Goal: Information Seeking & Learning: Check status

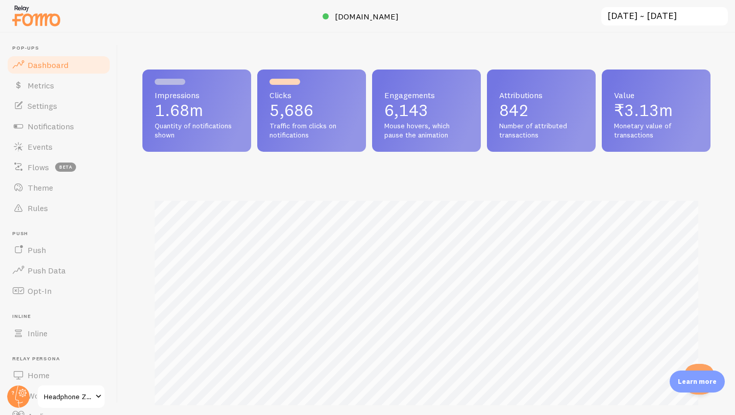
scroll to position [268, 568]
drag, startPoint x: 227, startPoint y: 120, endPoint x: 159, endPoint y: 120, distance: 68.4
click at [151, 113] on div "Impressions 1.68m Quantity of notifications shown" at bounding box center [196, 110] width 109 height 82
drag, startPoint x: 271, startPoint y: 107, endPoint x: 309, endPoint y: 108, distance: 38.3
click at [309, 108] on p "5,686" at bounding box center [312, 110] width 84 height 16
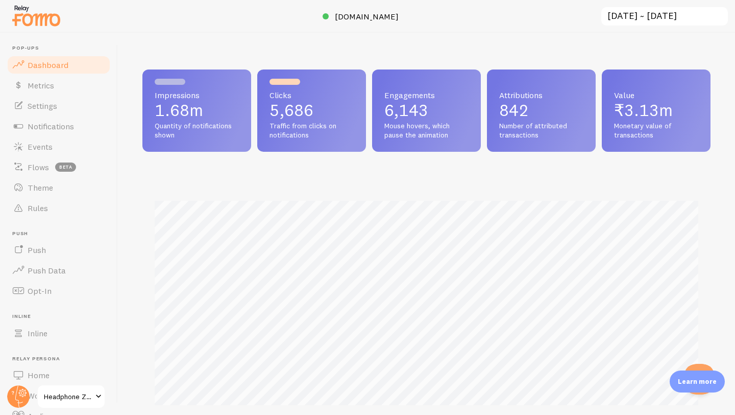
drag, startPoint x: 153, startPoint y: 111, endPoint x: 191, endPoint y: 104, distance: 39.0
click at [191, 104] on div "Impressions 1.68m Quantity of notifications shown" at bounding box center [196, 110] width 109 height 82
copy p "1.68"
click at [650, 18] on input "[DATE] ~ [DATE]" at bounding box center [664, 16] width 129 height 21
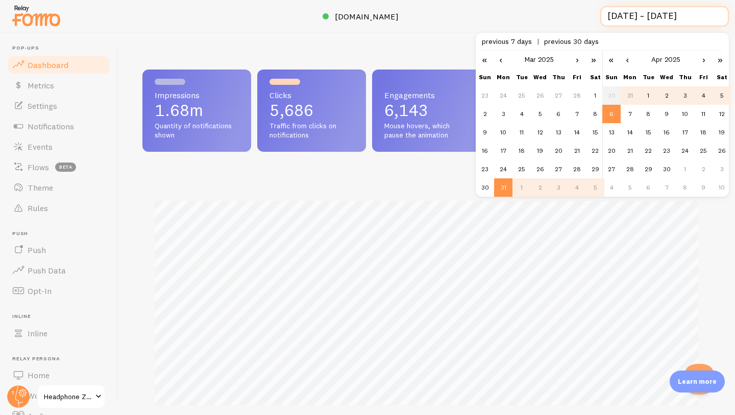
scroll to position [0, 1]
click at [719, 59] on link "»" at bounding box center [720, 59] width 17 height 17
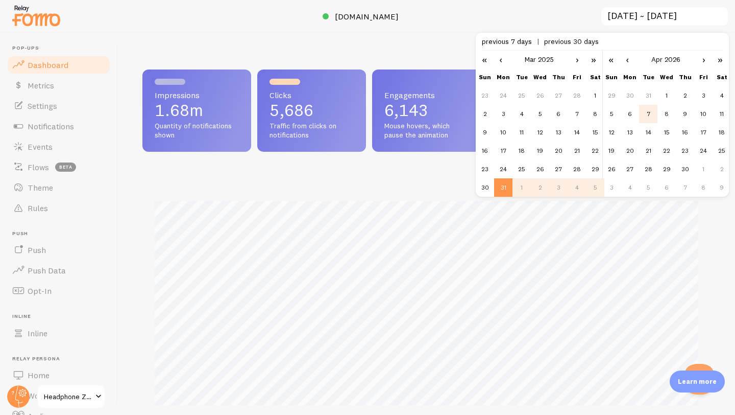
click at [654, 113] on td "7" at bounding box center [648, 114] width 18 height 18
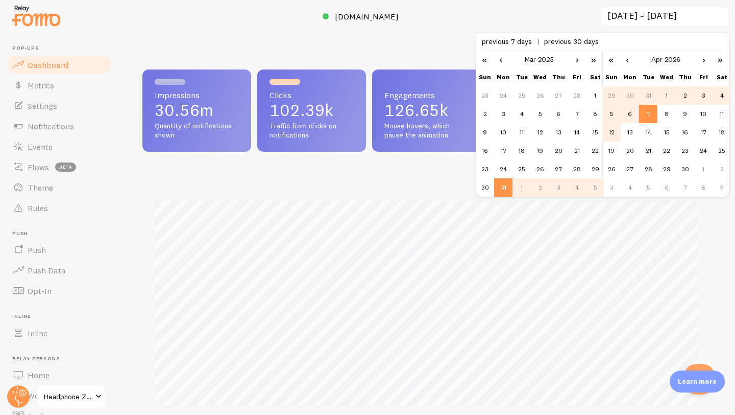
scroll to position [268, 568]
click at [614, 128] on td "12" at bounding box center [611, 132] width 18 height 18
click at [636, 131] on td "13" at bounding box center [630, 132] width 18 height 18
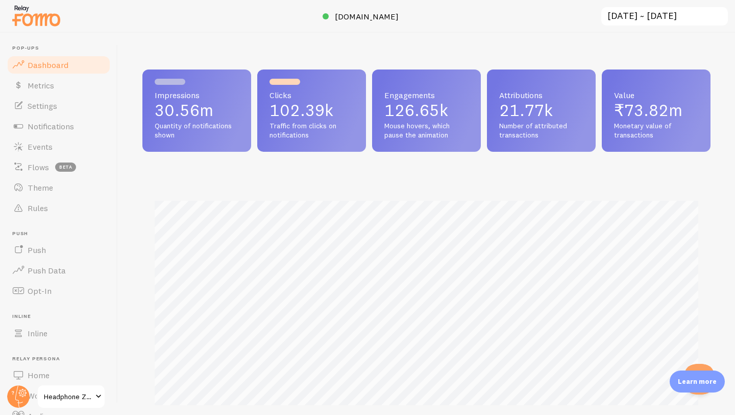
click at [664, 20] on input "[DATE] ~ [DATE]" at bounding box center [664, 16] width 129 height 21
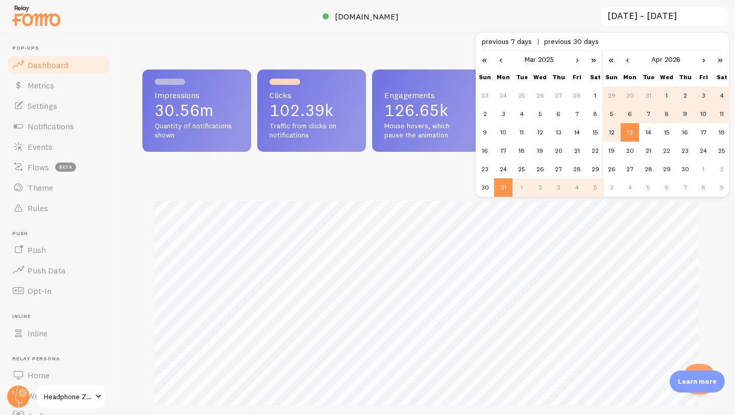
click at [648, 115] on td "7" at bounding box center [648, 114] width 18 height 18
click at [503, 190] on td "31" at bounding box center [503, 187] width 18 height 18
click at [628, 172] on td "27" at bounding box center [630, 169] width 18 height 18
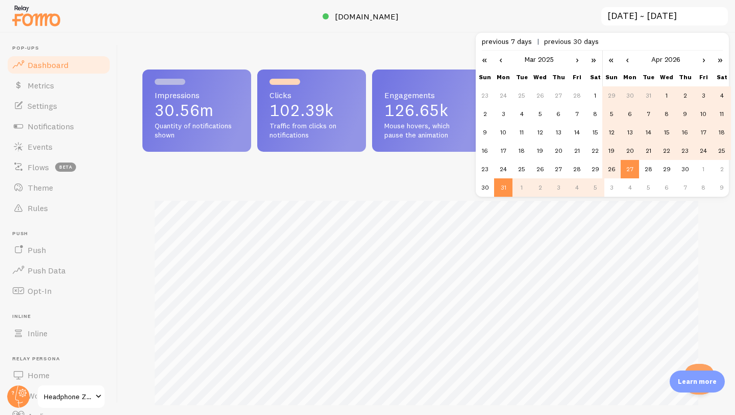
click at [577, 59] on link "›" at bounding box center [577, 59] width 15 height 17
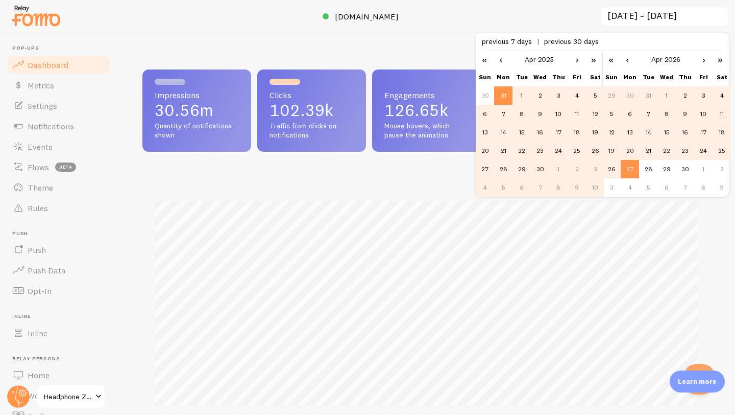
click at [509, 112] on td "7" at bounding box center [503, 114] width 18 height 18
click at [632, 128] on td "13" at bounding box center [630, 132] width 18 height 18
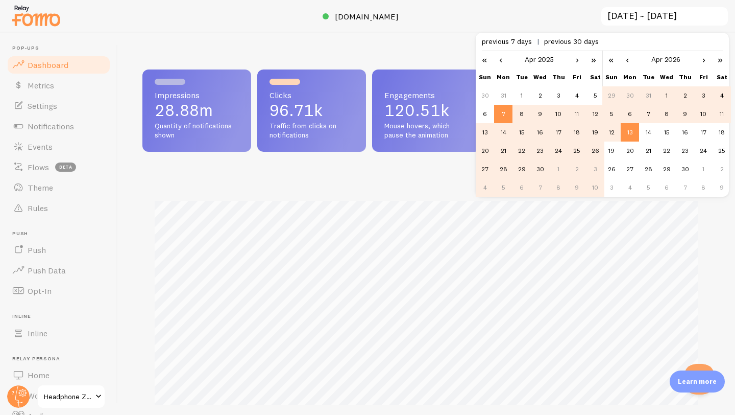
click at [439, 54] on div "Impressions 28.88m Quantity of notifications shown Clicks 96.71k Traffic from c…" at bounding box center [426, 224] width 617 height 382
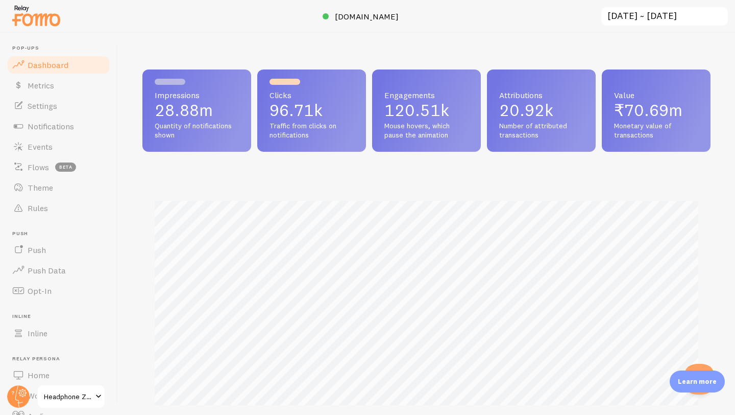
drag, startPoint x: 214, startPoint y: 113, endPoint x: 144, endPoint y: 114, distance: 69.4
click at [144, 114] on div "Impressions 28.88m Quantity of notifications shown" at bounding box center [196, 110] width 109 height 82
copy p "28.88m"
drag, startPoint x: 333, startPoint y: 114, endPoint x: 271, endPoint y: 115, distance: 62.8
click at [271, 115] on p "96.71k" at bounding box center [312, 110] width 84 height 16
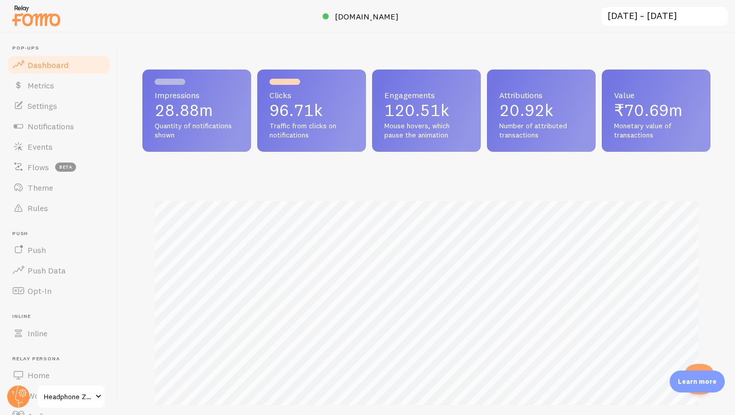
copy p "96.71k"
click at [640, 17] on input "[DATE] ~ [DATE]" at bounding box center [664, 16] width 129 height 21
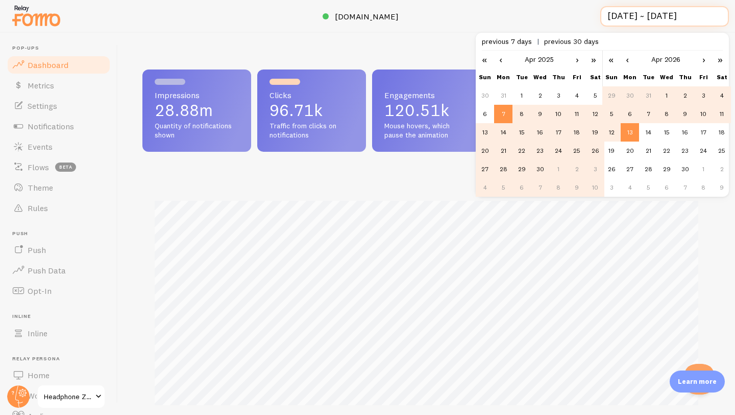
scroll to position [0, 1]
click at [500, 128] on td "14" at bounding box center [503, 132] width 18 height 18
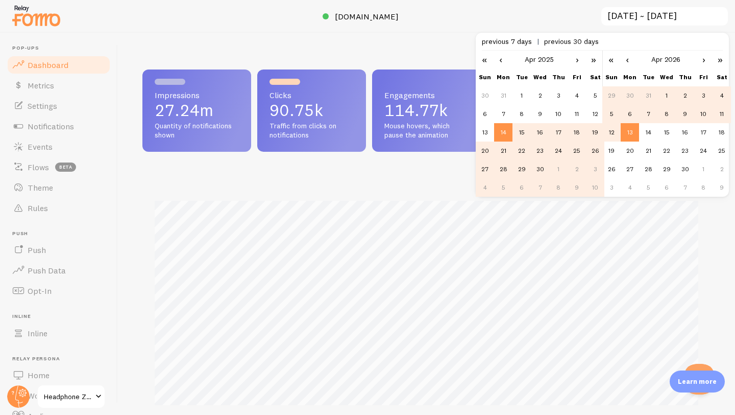
scroll to position [268, 568]
click at [630, 151] on td "20" at bounding box center [630, 150] width 18 height 18
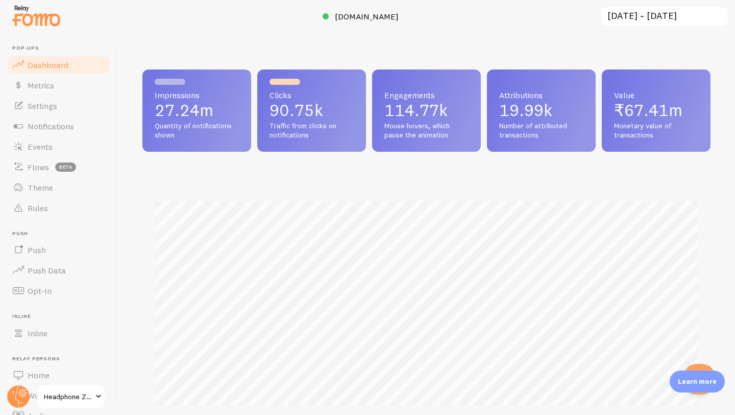
drag, startPoint x: 154, startPoint y: 111, endPoint x: 236, endPoint y: 105, distance: 82.9
click at [236, 105] on div "Impressions 27.24m Quantity of notifications shown" at bounding box center [196, 110] width 109 height 82
copy p "27.24m"
drag, startPoint x: 329, startPoint y: 117, endPoint x: 270, endPoint y: 106, distance: 60.7
click at [268, 109] on div "Clicks 90.75k Traffic from clicks on notifications" at bounding box center [311, 110] width 109 height 82
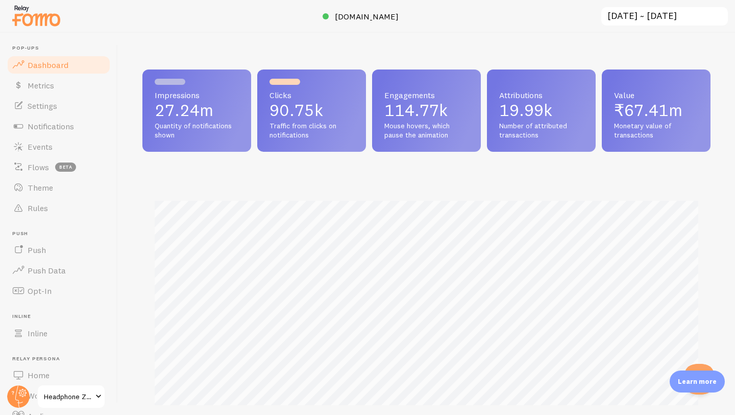
copy p "90.75k"
click at [671, 14] on input "[DATE] ~ [DATE]" at bounding box center [664, 16] width 129 height 21
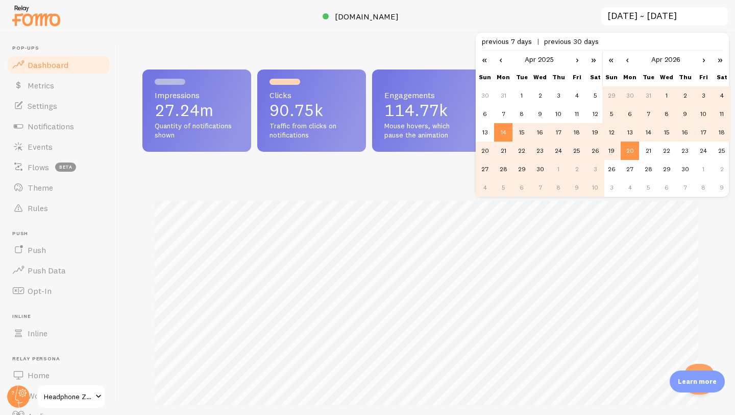
click at [503, 151] on td "21" at bounding box center [503, 150] width 18 height 18
click at [629, 165] on td "27" at bounding box center [630, 169] width 18 height 18
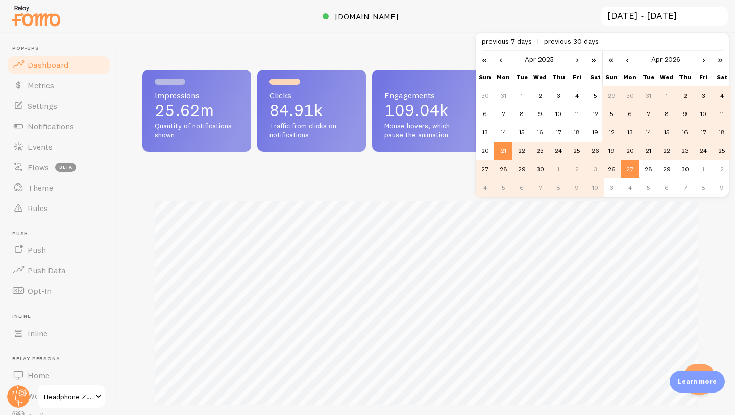
click at [403, 43] on div "Impressions 25.62m Quantity of notifications shown Clicks 84.91k Traffic from c…" at bounding box center [426, 224] width 617 height 382
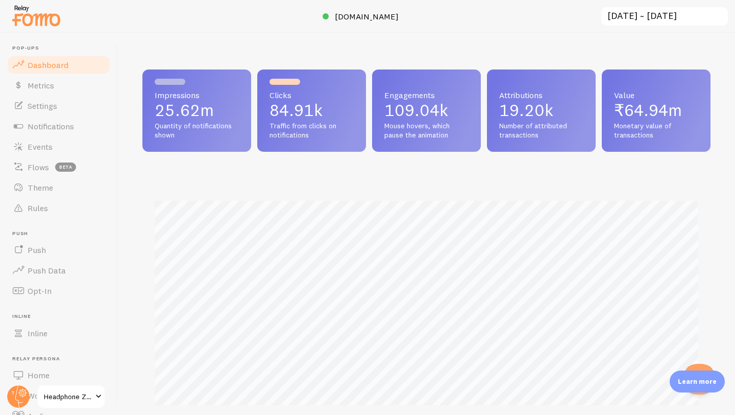
drag, startPoint x: 219, startPoint y: 110, endPoint x: 159, endPoint y: 110, distance: 59.7
click at [159, 110] on p "25.62m" at bounding box center [197, 110] width 84 height 16
drag, startPoint x: 339, startPoint y: 108, endPoint x: 151, endPoint y: 100, distance: 188.6
click at [150, 101] on div "Impressions 25.62m Quantity of notifications shown Clicks 84.91k Traffic from c…" at bounding box center [426, 110] width 568 height 82
copy div "25.62m Quantity of notifications shown Clicks 84.91k"
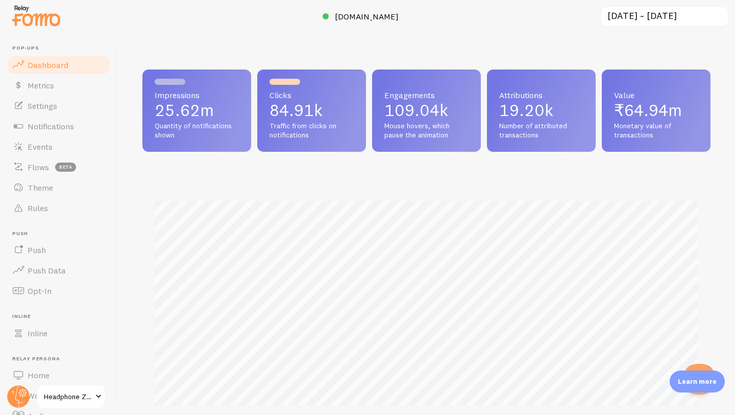
click at [624, 16] on input "[DATE] ~ [DATE]" at bounding box center [664, 16] width 129 height 21
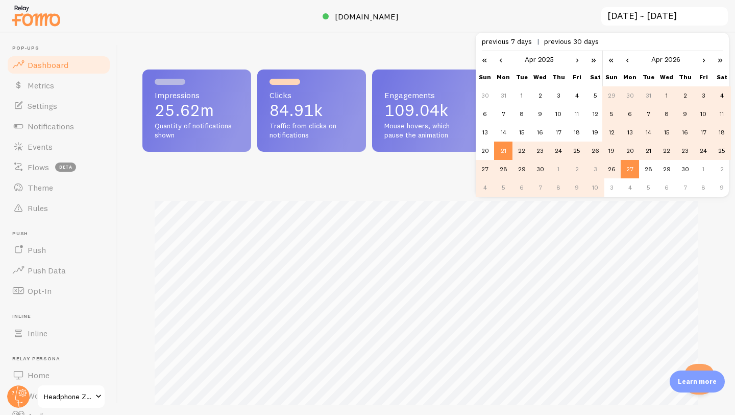
click at [499, 170] on td "28" at bounding box center [503, 169] width 18 height 18
click at [700, 57] on link "›" at bounding box center [703, 59] width 15 height 17
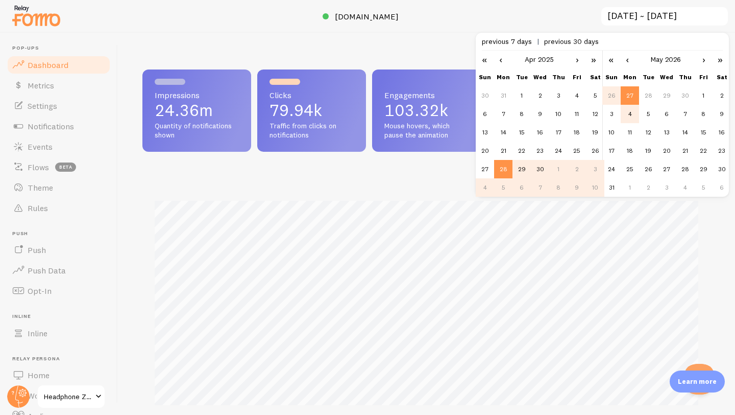
click at [633, 109] on td "4" at bounding box center [630, 114] width 18 height 18
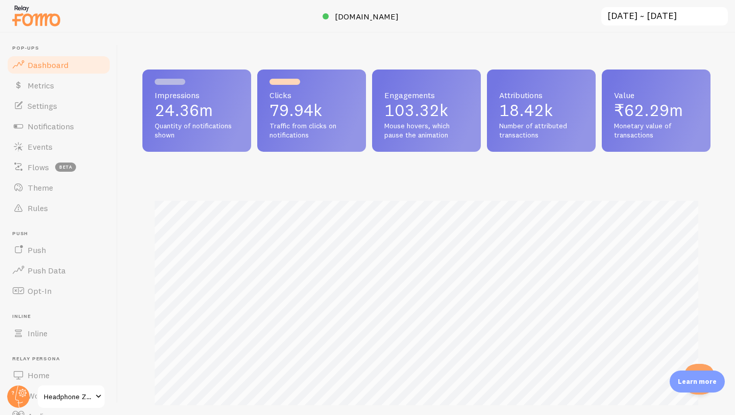
drag, startPoint x: 158, startPoint y: 112, endPoint x: 343, endPoint y: 131, distance: 186.3
click at [343, 131] on div "Impressions 24.36m Quantity of notifications shown Clicks 79.94k Traffic from c…" at bounding box center [426, 110] width 568 height 82
copy div "24.36m Quantity of notifications shown Clicks 79.94k Traffic from clicks on not…"
click at [653, 12] on input "[DATE] ~ [DATE]" at bounding box center [664, 16] width 129 height 21
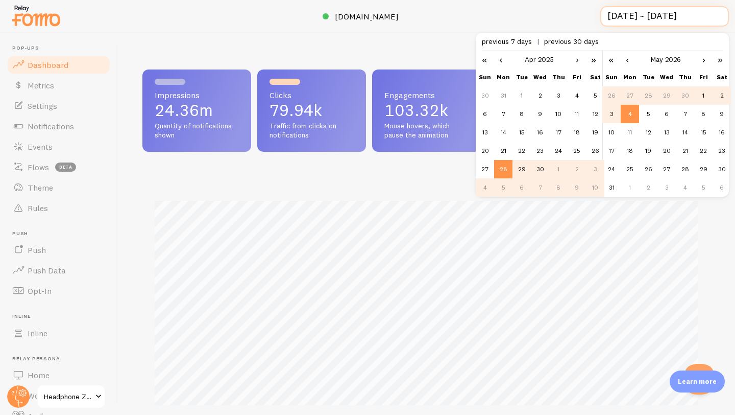
scroll to position [0, 3]
click at [648, 114] on td "5" at bounding box center [648, 114] width 18 height 18
click at [572, 60] on link "›" at bounding box center [577, 59] width 15 height 17
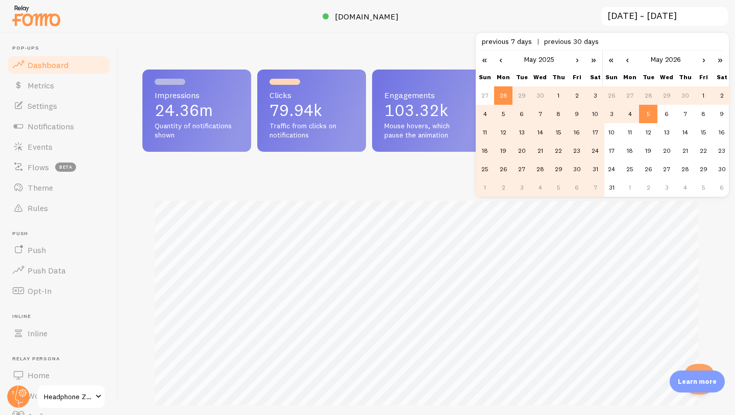
click at [504, 116] on td "5" at bounding box center [503, 114] width 18 height 18
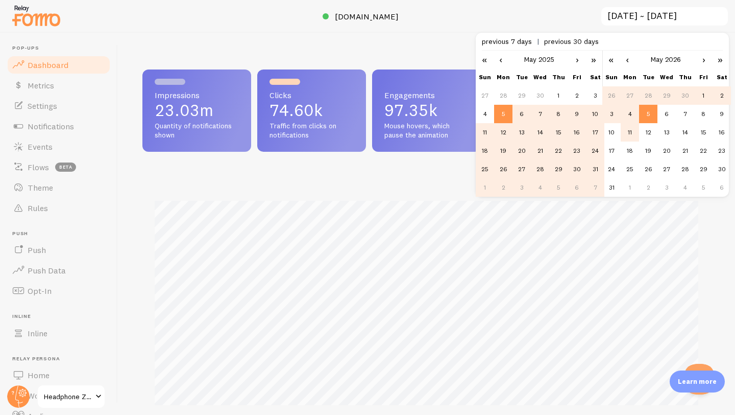
click at [630, 129] on td "11" at bounding box center [630, 132] width 18 height 18
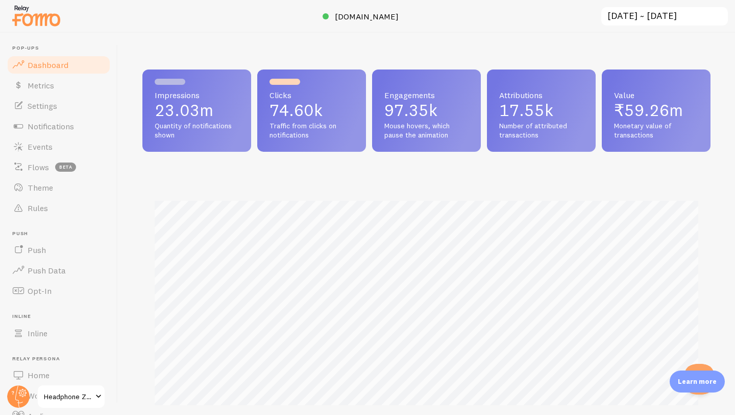
click at [669, 16] on input "[DATE] ~ [DATE]" at bounding box center [664, 16] width 129 height 21
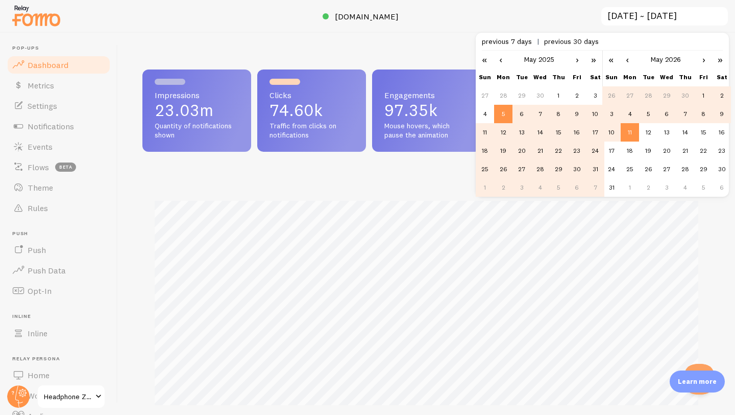
click at [629, 62] on link "‹" at bounding box center [627, 59] width 15 height 17
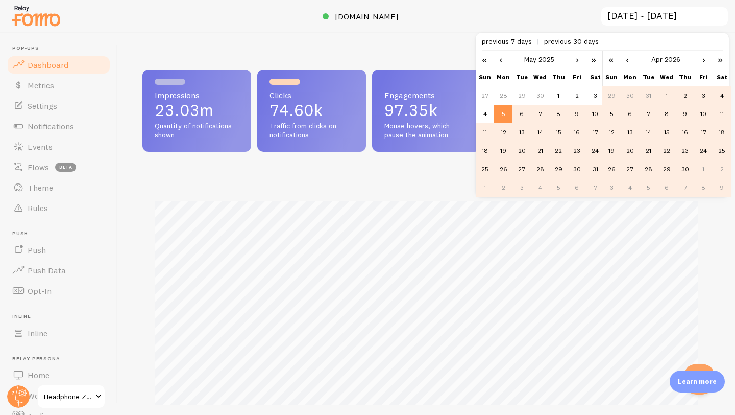
click at [629, 62] on link "‹" at bounding box center [627, 59] width 15 height 17
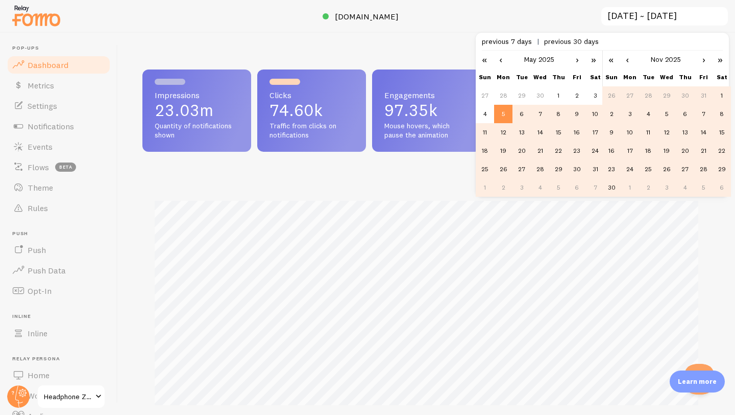
click at [629, 62] on link "‹" at bounding box center [627, 59] width 15 height 17
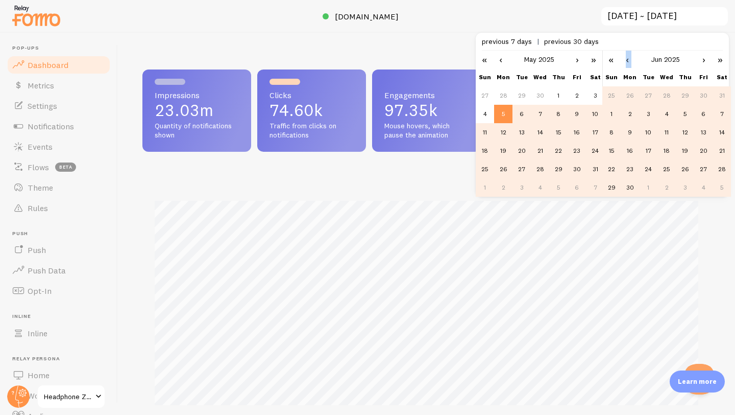
click at [629, 62] on link "‹" at bounding box center [627, 59] width 15 height 17
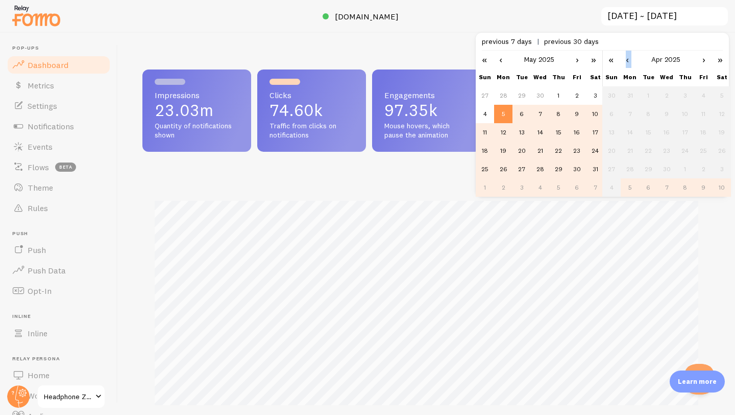
click at [629, 62] on link "‹" at bounding box center [627, 59] width 15 height 17
click at [698, 60] on link "›" at bounding box center [703, 59] width 15 height 17
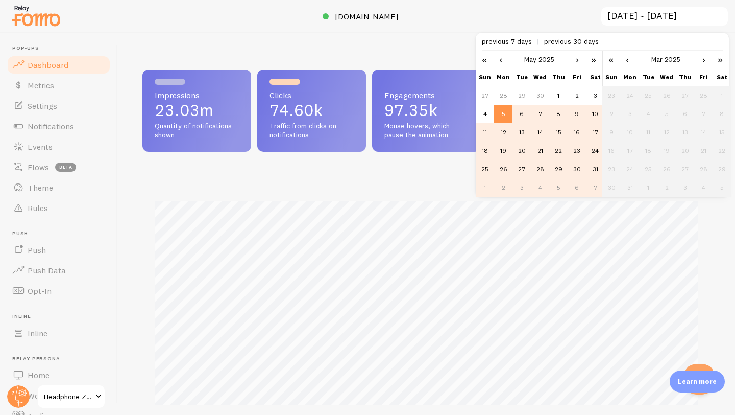
click at [698, 60] on link "›" at bounding box center [703, 59] width 15 height 17
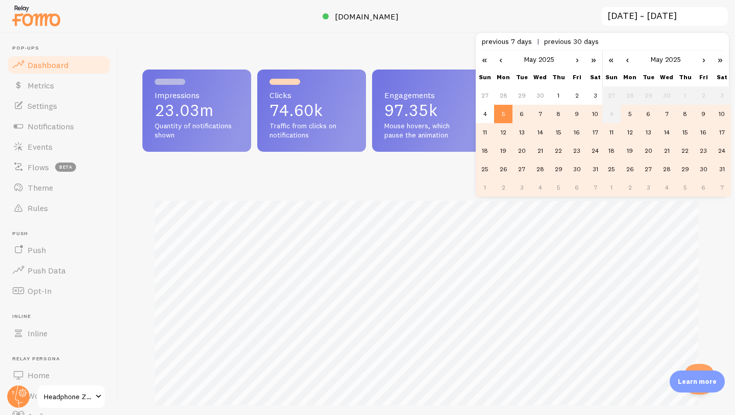
click at [499, 61] on link "‹" at bounding box center [500, 59] width 15 height 17
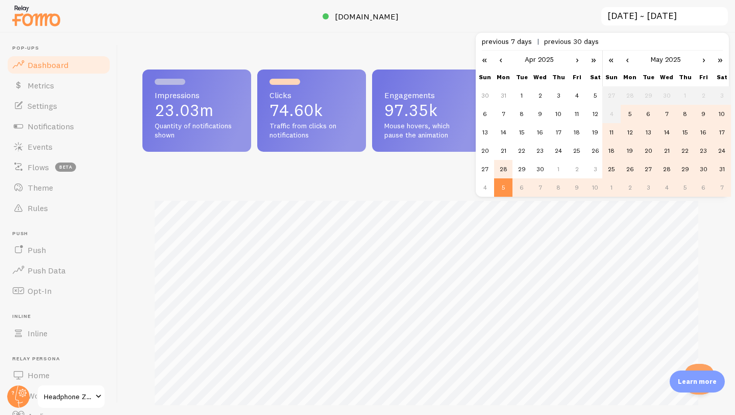
click at [505, 170] on td "28" at bounding box center [503, 169] width 18 height 18
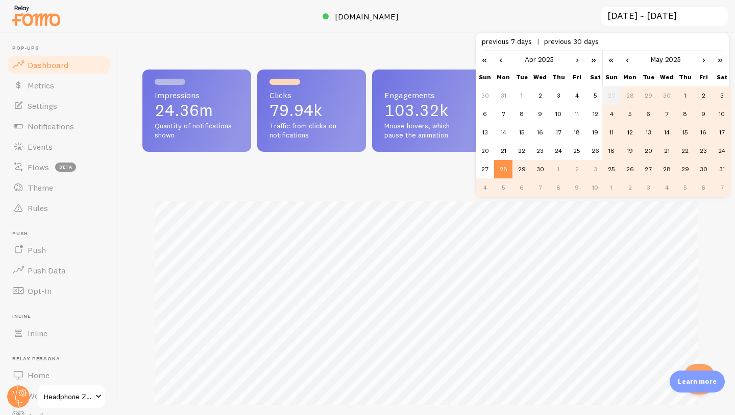
click at [616, 114] on td "4" at bounding box center [611, 114] width 18 height 18
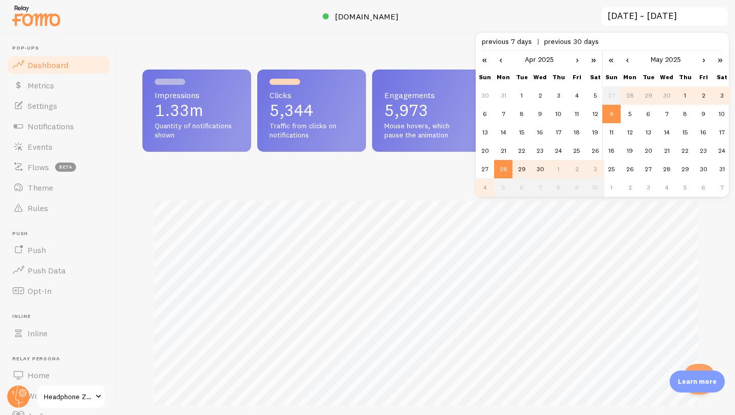
click at [614, 113] on td "4" at bounding box center [611, 114] width 18 height 18
click at [368, 49] on div "Impressions 1.33m Quantity of notifications shown Clicks 5,344 Traffic from cli…" at bounding box center [426, 224] width 617 height 382
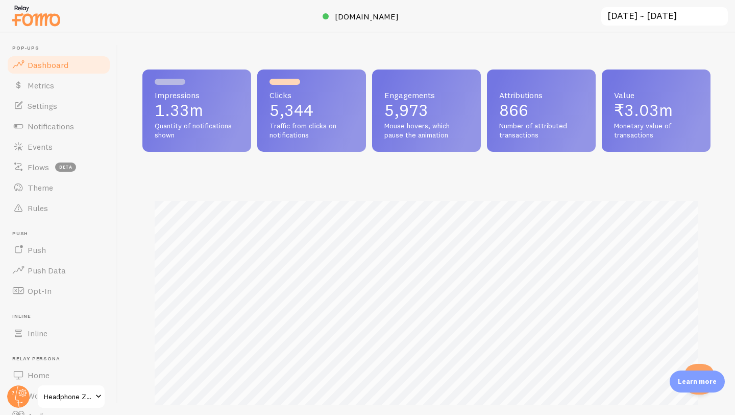
drag, startPoint x: 142, startPoint y: 115, endPoint x: 326, endPoint y: 141, distance: 186.1
click at [326, 141] on div "Impressions 1.33m Quantity of notifications shown Clicks 5,344 Traffic from cli…" at bounding box center [426, 110] width 568 height 82
copy div "1.33m Quantity of notifications shown Clicks 5,344 Traffic from clicks on notif…"
click at [656, 26] on input "[DATE] ~ [DATE]" at bounding box center [664, 16] width 129 height 21
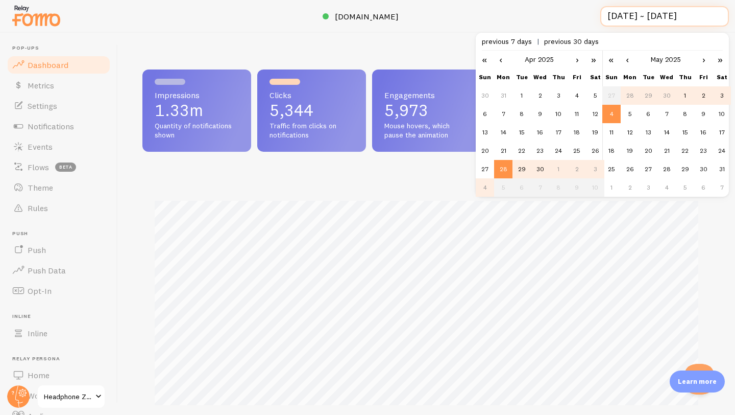
scroll to position [0, 3]
click at [508, 111] on td "7" at bounding box center [503, 114] width 18 height 18
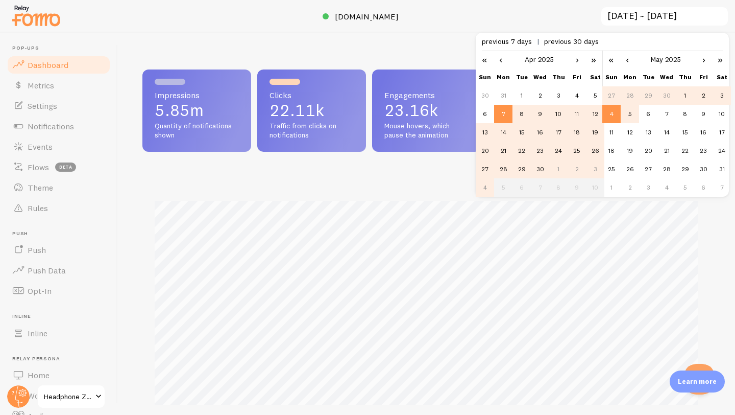
scroll to position [268, 568]
click at [629, 58] on link "‹" at bounding box center [627, 59] width 15 height 17
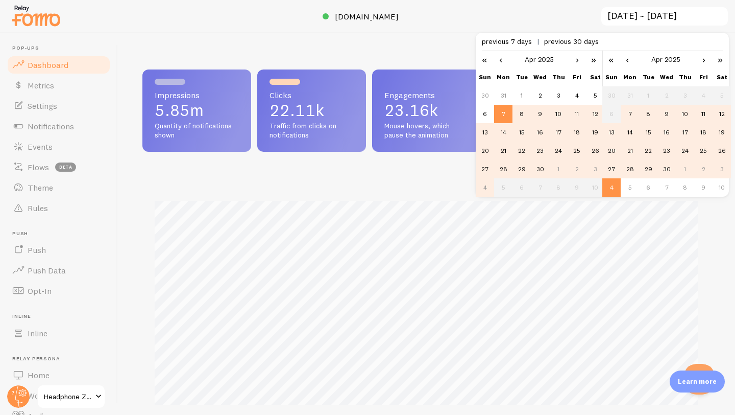
click at [612, 128] on td "13" at bounding box center [611, 132] width 18 height 18
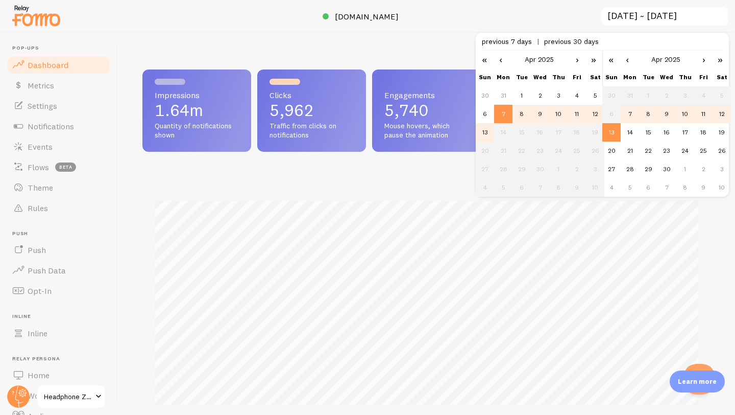
drag, startPoint x: 154, startPoint y: 102, endPoint x: 349, endPoint y: 112, distance: 195.8
click at [349, 112] on div "Impressions 1.64m Quantity of notifications shown Clicks 5,962 Traffic from cli…" at bounding box center [426, 110] width 568 height 82
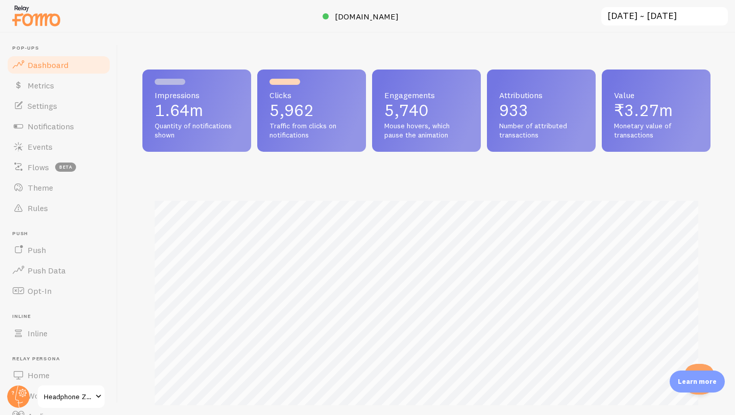
copy div "1.64m Quantity of notifications shown Clicks 5,962"
click at [321, 187] on div "Impressions Clicks" at bounding box center [426, 310] width 568 height 269
click at [312, 114] on p "5,962" at bounding box center [312, 110] width 84 height 16
click at [671, 20] on input "[DATE] ~ [DATE]" at bounding box center [664, 16] width 129 height 21
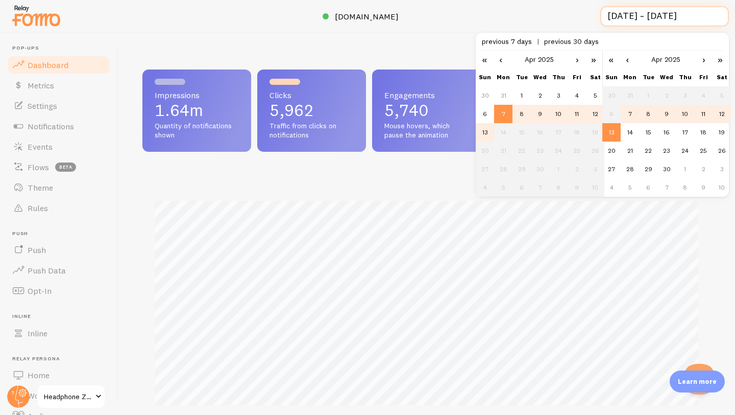
scroll to position [0, 1]
click at [505, 132] on td "14" at bounding box center [503, 132] width 18 height 18
click at [500, 130] on td "14" at bounding box center [503, 132] width 18 height 18
click at [502, 131] on td "14" at bounding box center [503, 132] width 18 height 18
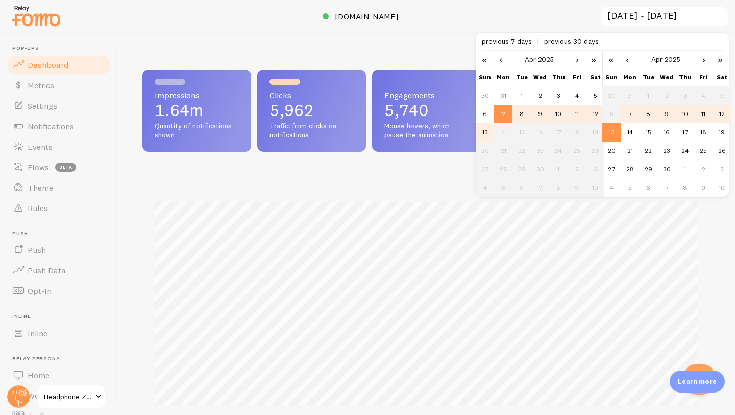
click at [491, 138] on td "13" at bounding box center [485, 132] width 18 height 18
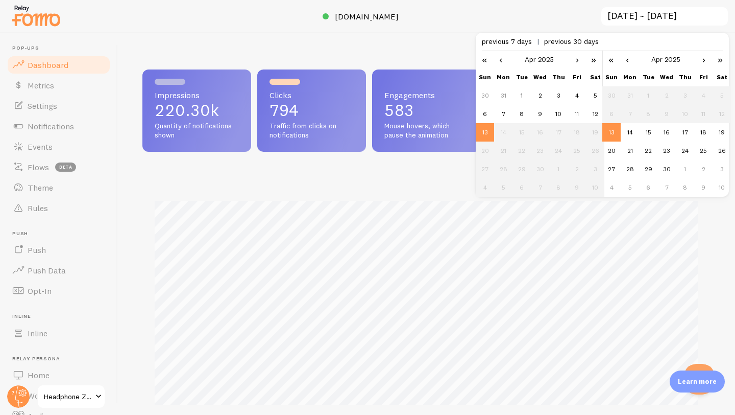
scroll to position [268, 568]
click at [498, 137] on td "14" at bounding box center [503, 132] width 18 height 18
click at [503, 136] on td "14" at bounding box center [503, 132] width 18 height 18
click at [635, 130] on td "14" at bounding box center [630, 132] width 18 height 18
click at [506, 131] on td "14" at bounding box center [503, 132] width 18 height 18
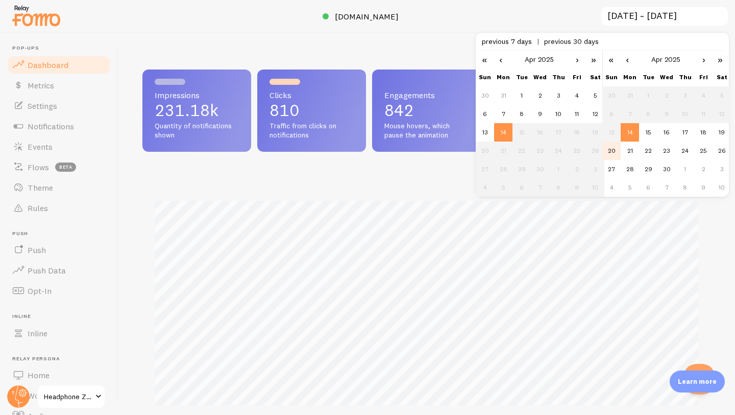
click at [617, 152] on td "20" at bounding box center [611, 150] width 18 height 18
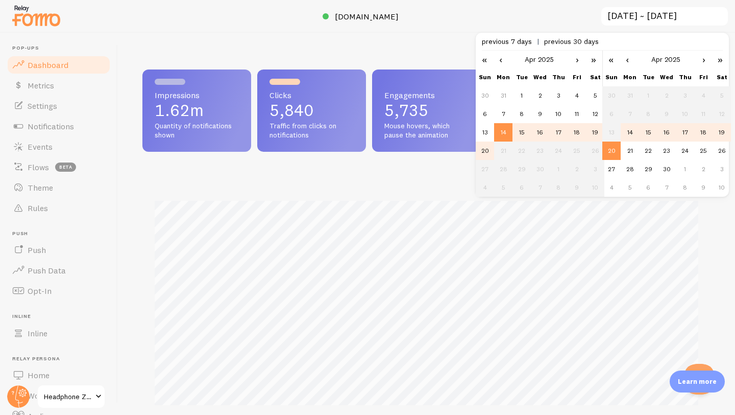
drag, startPoint x: 154, startPoint y: 108, endPoint x: 348, endPoint y: 106, distance: 194.5
click at [348, 106] on div "Impressions 1.62m Quantity of notifications shown Clicks 5,840 Traffic from cli…" at bounding box center [426, 110] width 568 height 82
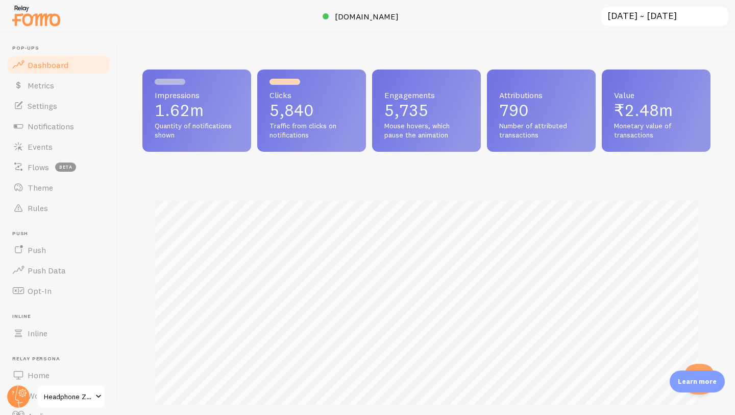
click at [663, 16] on input "[DATE] ~ [DATE]" at bounding box center [664, 16] width 129 height 21
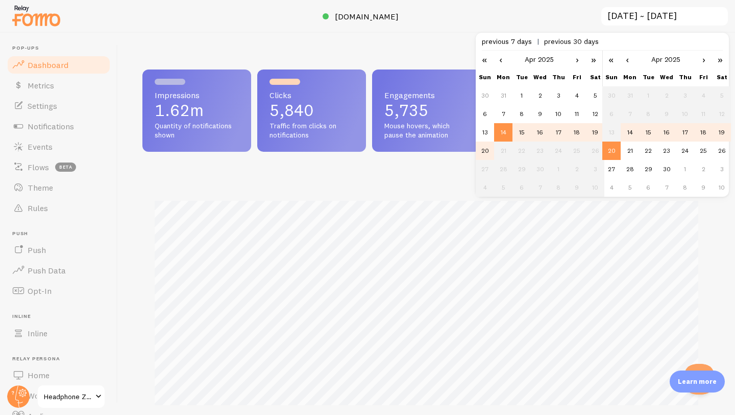
click at [503, 149] on td "21" at bounding box center [503, 150] width 18 height 18
click at [629, 150] on td "21" at bounding box center [630, 150] width 18 height 18
click at [503, 150] on td "21" at bounding box center [503, 150] width 18 height 18
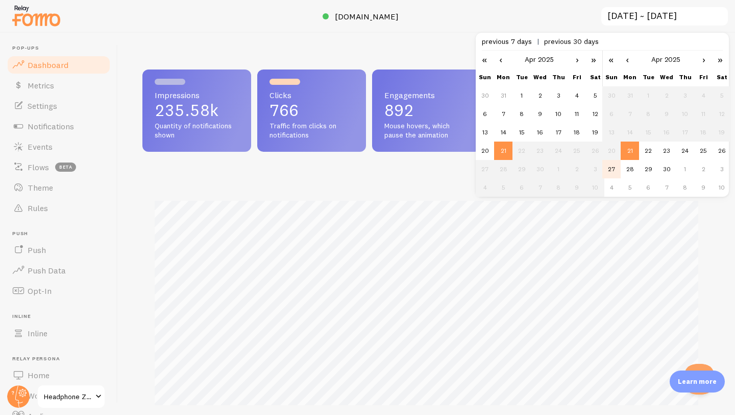
click at [611, 173] on td "27" at bounding box center [611, 169] width 18 height 18
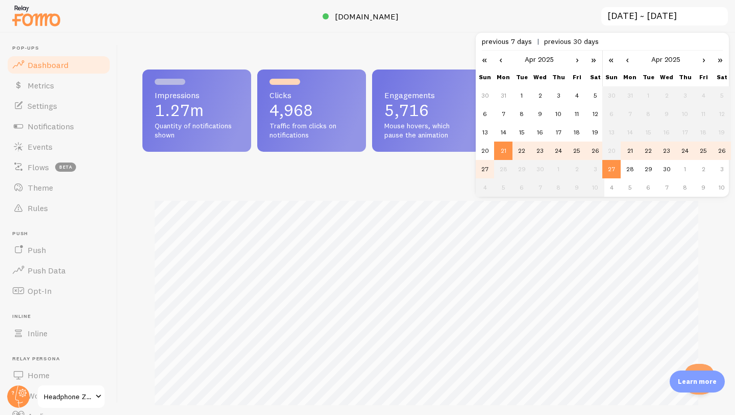
click at [414, 174] on div "Impressions 1.27m Quantity of notifications shown Clicks 4,968 Traffic from cli…" at bounding box center [426, 256] width 568 height 375
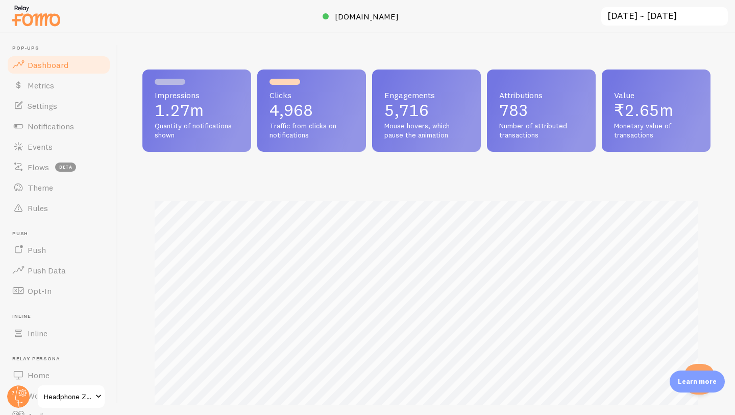
drag, startPoint x: 148, startPoint y: 105, endPoint x: 363, endPoint y: 106, distance: 215.0
click at [363, 106] on div "Impressions 1.27m Quantity of notifications shown Clicks 4,968 Traffic from cli…" at bounding box center [426, 110] width 568 height 82
click at [646, 18] on input "[DATE] ~ [DATE]" at bounding box center [664, 16] width 129 height 21
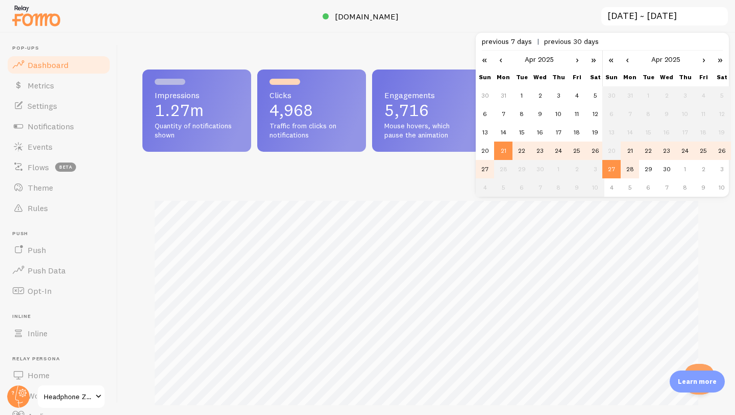
click at [632, 168] on td "28" at bounding box center [630, 169] width 18 height 18
click at [504, 169] on td "28" at bounding box center [503, 169] width 18 height 18
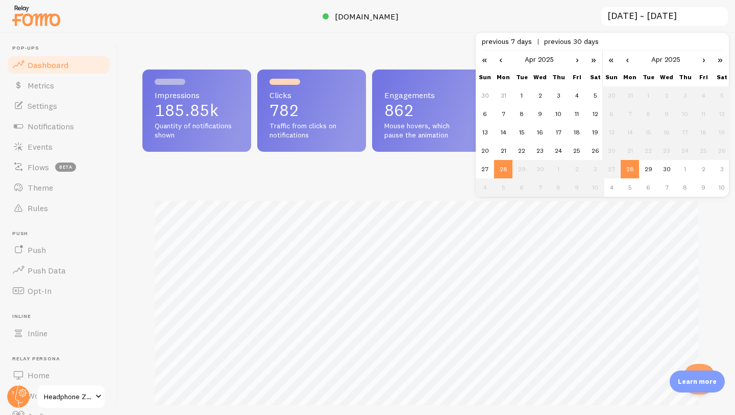
click at [701, 60] on link "›" at bounding box center [703, 59] width 15 height 17
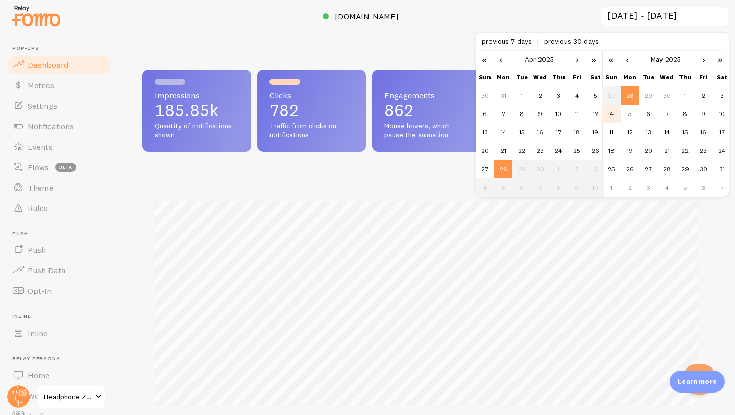
click at [616, 112] on td "4" at bounding box center [611, 114] width 18 height 18
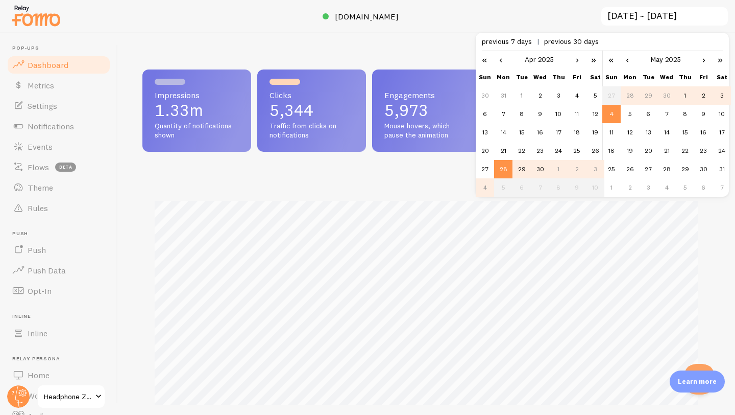
click at [338, 184] on div "Impressions Clicks" at bounding box center [426, 310] width 568 height 269
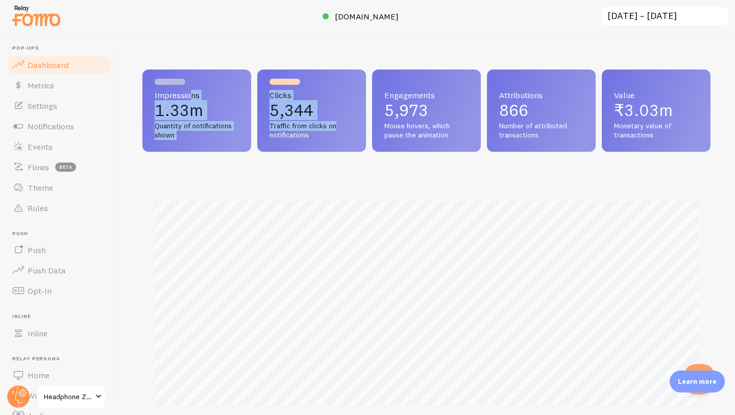
drag, startPoint x: 155, startPoint y: 97, endPoint x: 343, endPoint y: 129, distance: 190.7
click at [343, 129] on div "Impressions 1.33m Quantity of notifications shown Clicks 5,344 Traffic from cli…" at bounding box center [426, 110] width 568 height 82
click at [689, 14] on input "[DATE] ~ [DATE]" at bounding box center [664, 16] width 129 height 21
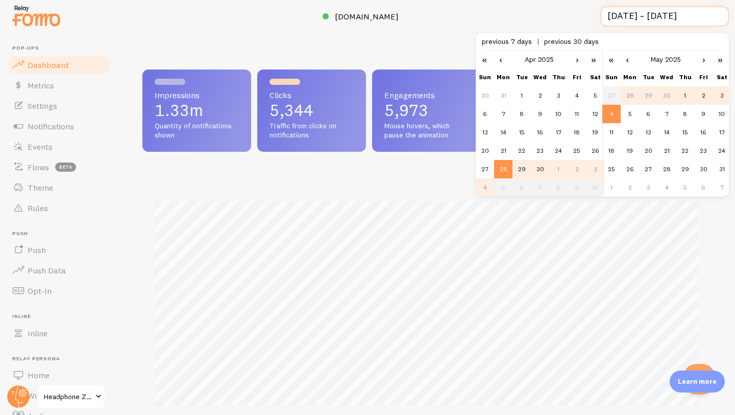
scroll to position [0, 3]
click at [627, 116] on td "5" at bounding box center [630, 114] width 18 height 18
click at [574, 60] on link "›" at bounding box center [577, 59] width 15 height 17
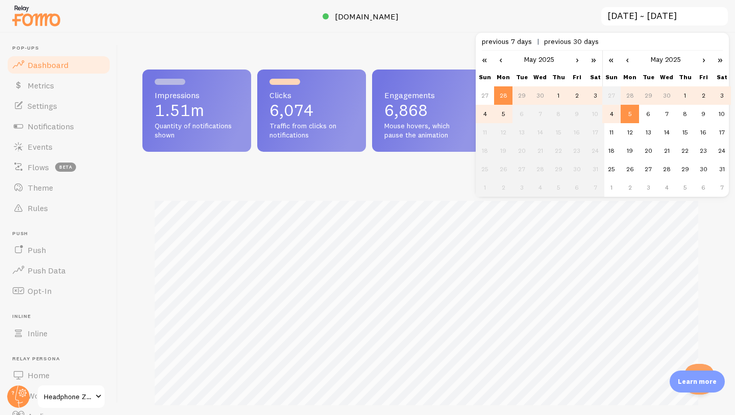
click at [503, 109] on td "5" at bounding box center [503, 114] width 18 height 18
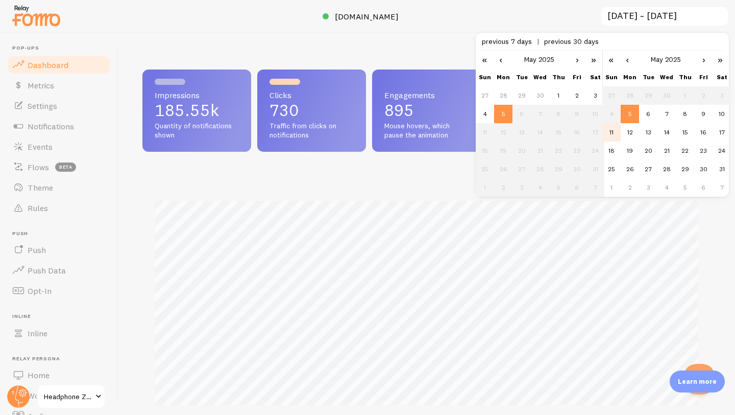
click at [613, 126] on td "11" at bounding box center [611, 132] width 18 height 18
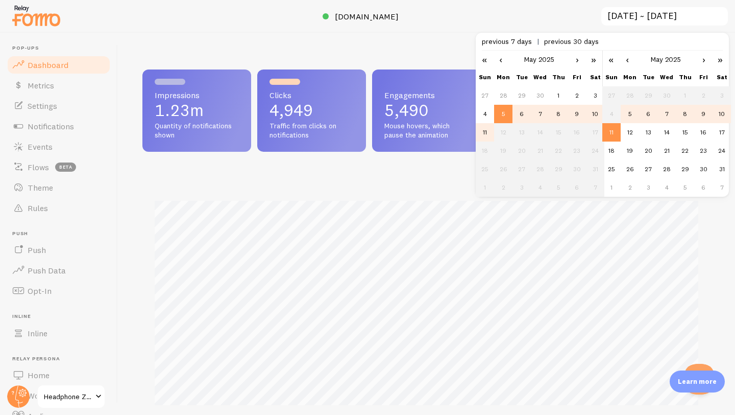
click at [412, 181] on div "Impressions Clicks" at bounding box center [426, 310] width 568 height 269
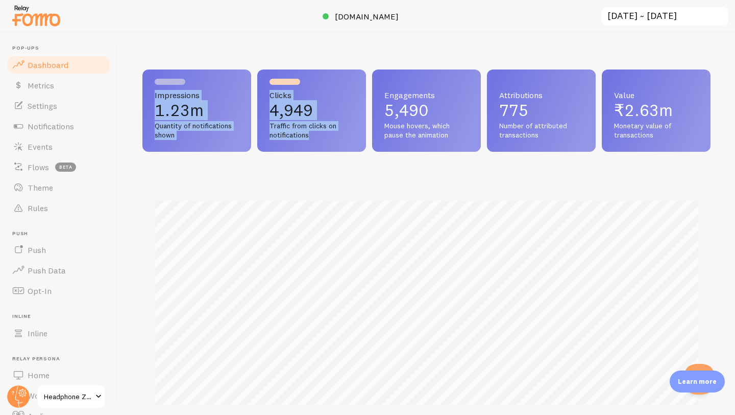
drag, startPoint x: 151, startPoint y: 84, endPoint x: 355, endPoint y: 138, distance: 210.8
click at [355, 138] on div "Impressions 1.23m Quantity of notifications shown Clicks 4,949 Traffic from cli…" at bounding box center [426, 110] width 568 height 82
click at [638, 19] on input "[DATE] ~ [DATE]" at bounding box center [664, 16] width 129 height 21
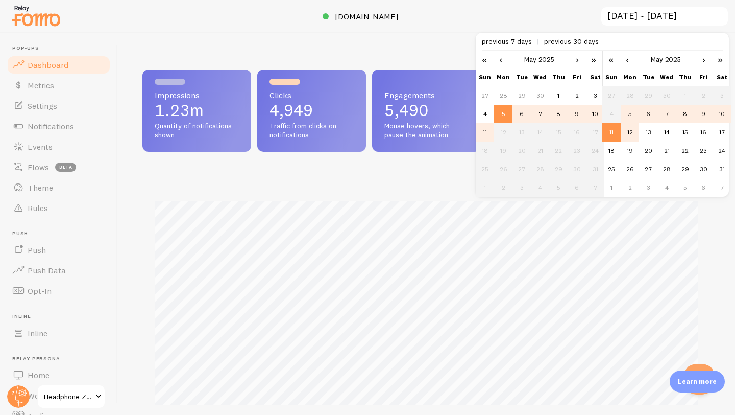
click at [631, 132] on td "12" at bounding box center [630, 132] width 18 height 18
click at [505, 133] on td "12" at bounding box center [503, 132] width 18 height 18
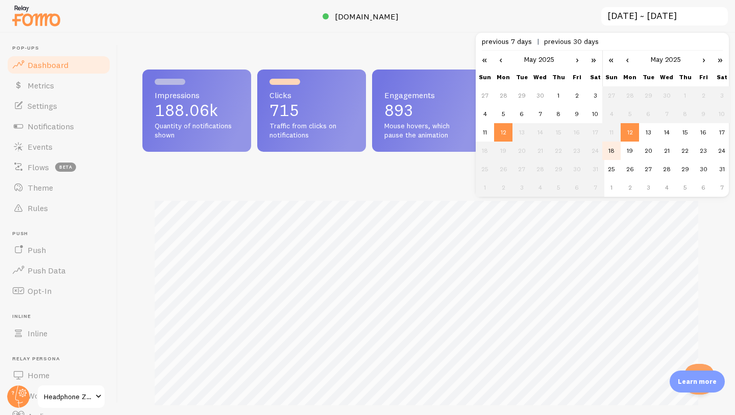
click at [611, 154] on td "18" at bounding box center [611, 150] width 18 height 18
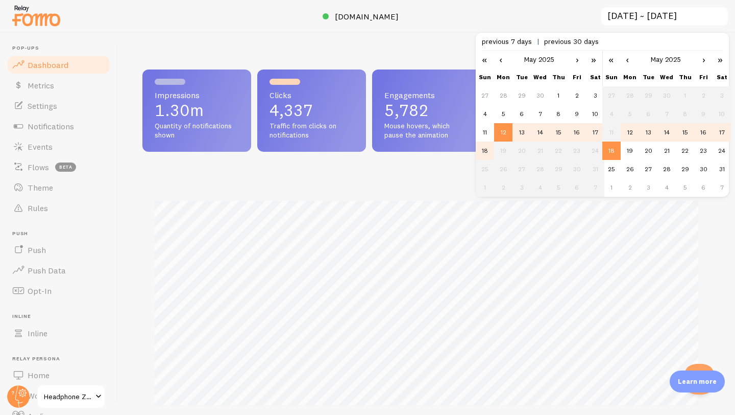
click at [370, 183] on div "Impressions Clicks" at bounding box center [426, 310] width 568 height 269
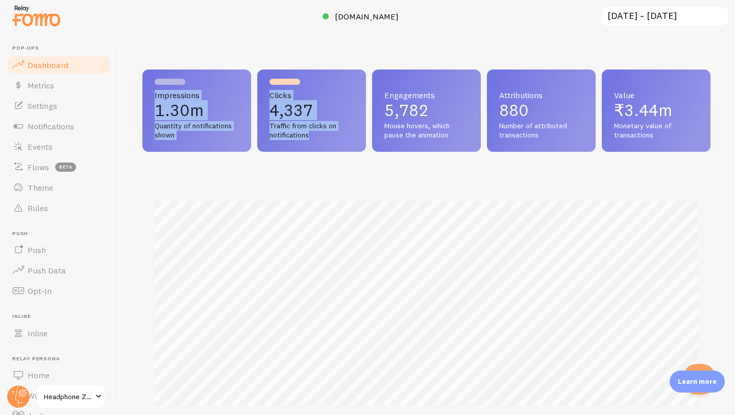
drag, startPoint x: 146, startPoint y: 82, endPoint x: 341, endPoint y: 135, distance: 201.6
click at [341, 135] on div "Impressions 1.30m Quantity of notifications shown Clicks 4,337 Traffic from cli…" at bounding box center [426, 110] width 568 height 82
click at [668, 18] on input "[DATE] ~ [DATE]" at bounding box center [664, 16] width 129 height 21
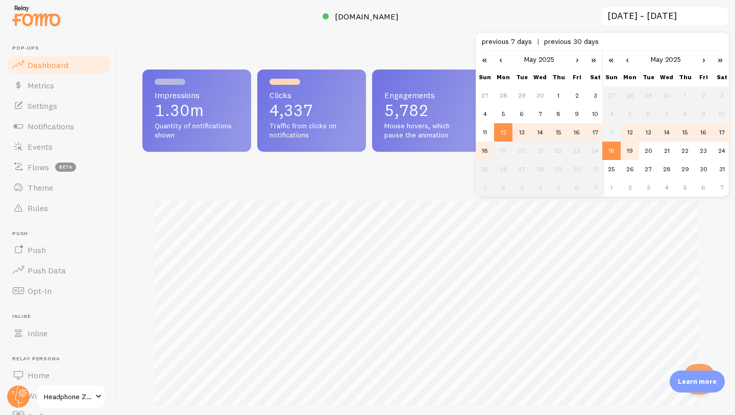
click at [634, 150] on td "19" at bounding box center [630, 150] width 18 height 18
click at [501, 150] on td "19" at bounding box center [503, 150] width 18 height 18
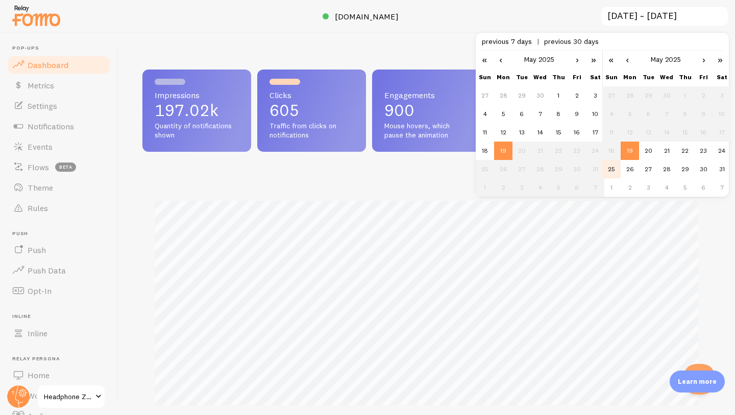
click at [610, 168] on td "25" at bounding box center [611, 169] width 18 height 18
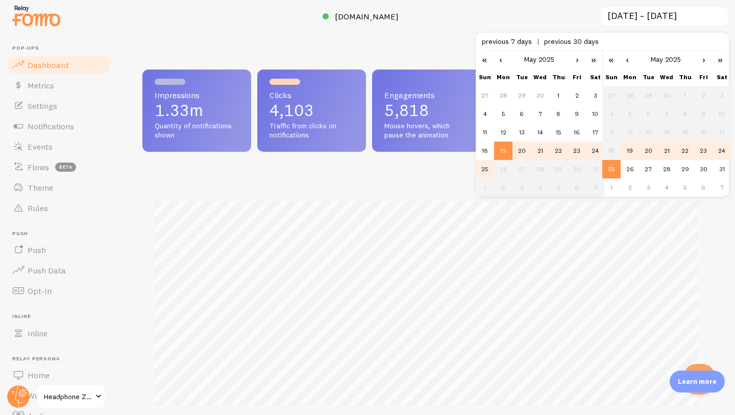
click at [352, 187] on div "Impressions Clicks" at bounding box center [426, 310] width 568 height 269
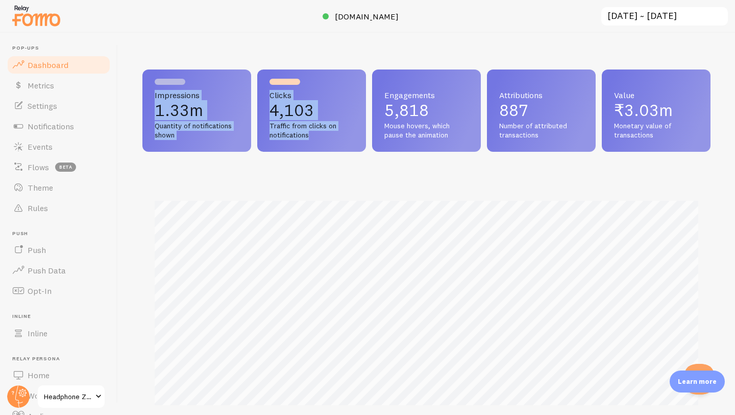
drag, startPoint x: 136, startPoint y: 74, endPoint x: 322, endPoint y: 139, distance: 197.0
click at [322, 136] on div "Impressions 1.33m Quantity of notifications shown Clicks 4,103 Traffic from cli…" at bounding box center [426, 224] width 617 height 382
click at [622, 22] on input "[DATE] ~ [DATE]" at bounding box center [664, 16] width 129 height 21
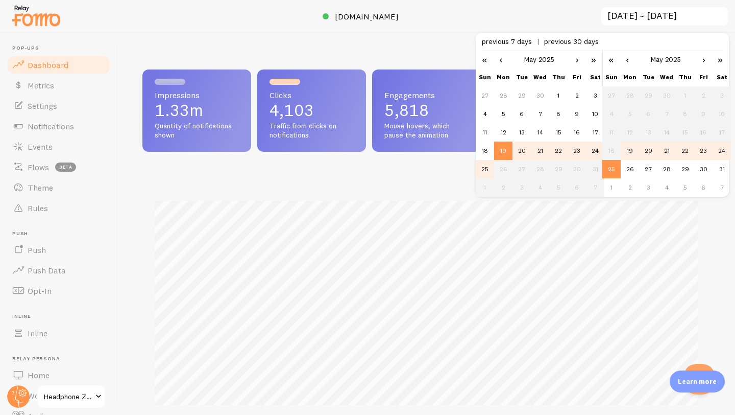
click at [505, 168] on td "26" at bounding box center [503, 169] width 18 height 18
click at [629, 171] on td "26" at bounding box center [630, 169] width 18 height 18
click at [504, 166] on td "26" at bounding box center [503, 169] width 18 height 18
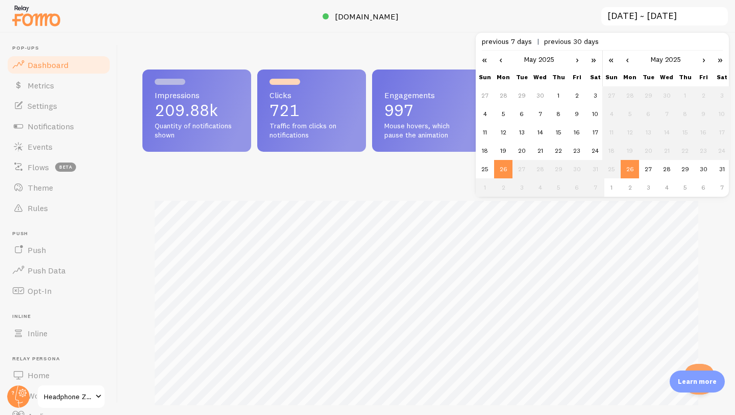
click at [704, 61] on link "›" at bounding box center [703, 59] width 15 height 17
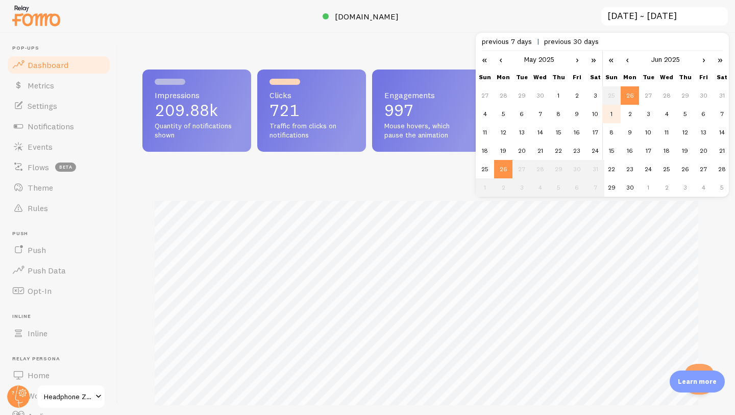
click at [610, 117] on td "1" at bounding box center [611, 114] width 18 height 18
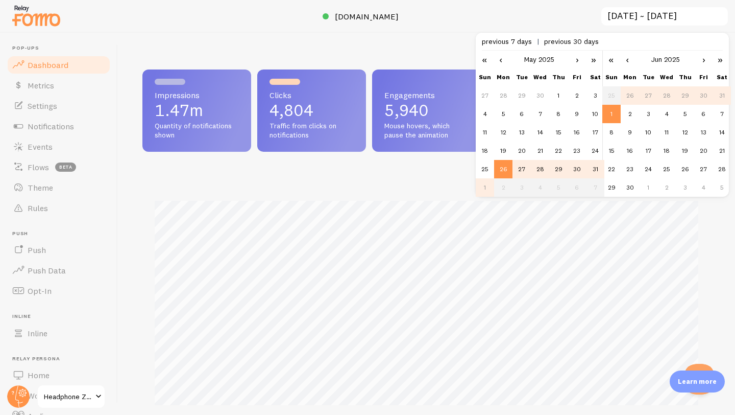
drag, startPoint x: 312, startPoint y: 172, endPoint x: 147, endPoint y: 102, distance: 180.3
click at [147, 102] on div "Impressions 1.47m Quantity of notifications shown Clicks 4,804 Traffic from cli…" at bounding box center [426, 256] width 568 height 375
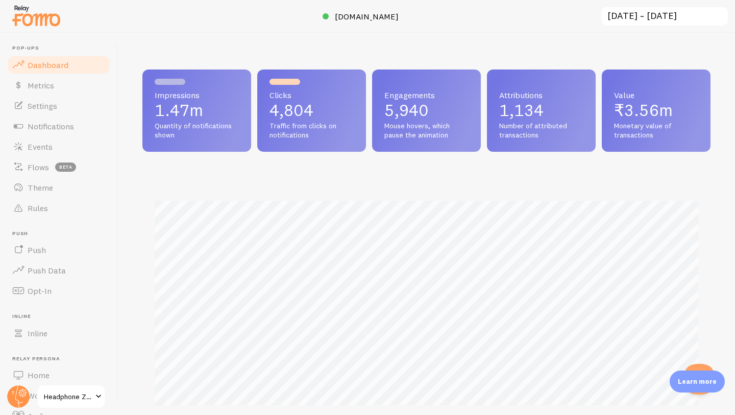
click at [676, 19] on input "[DATE] ~ [DATE]" at bounding box center [664, 16] width 129 height 21
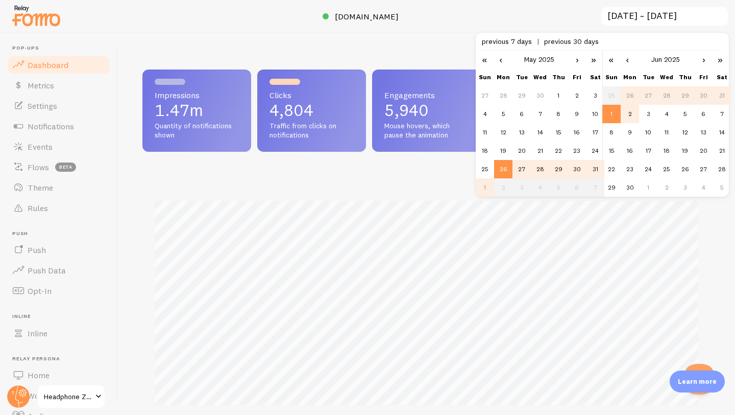
click at [631, 108] on td "2" at bounding box center [630, 114] width 18 height 18
click at [578, 63] on link "›" at bounding box center [577, 59] width 15 height 17
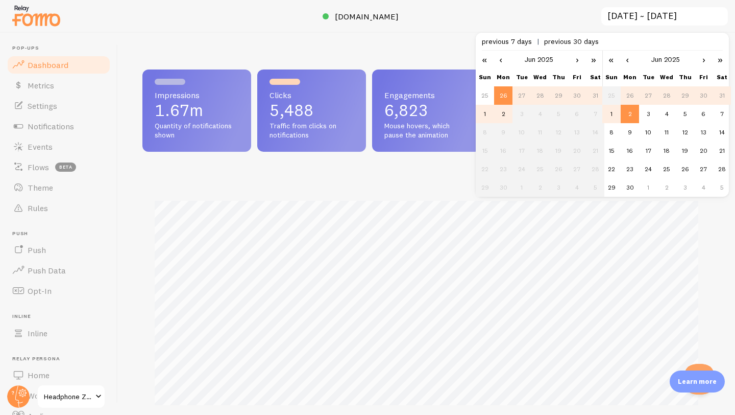
click at [501, 111] on td "2" at bounding box center [503, 114] width 18 height 18
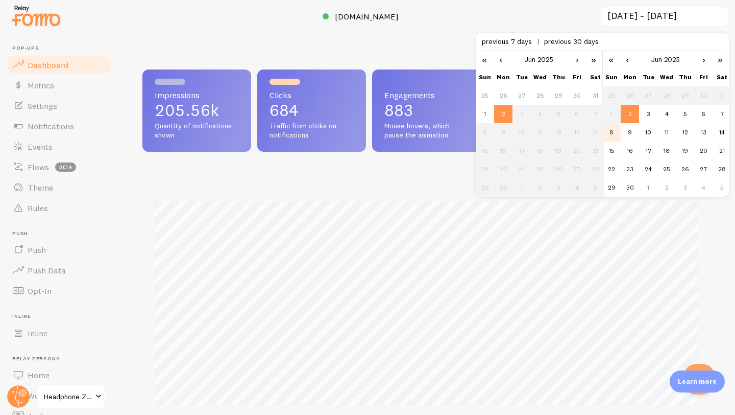
click at [614, 134] on td "8" at bounding box center [611, 132] width 18 height 18
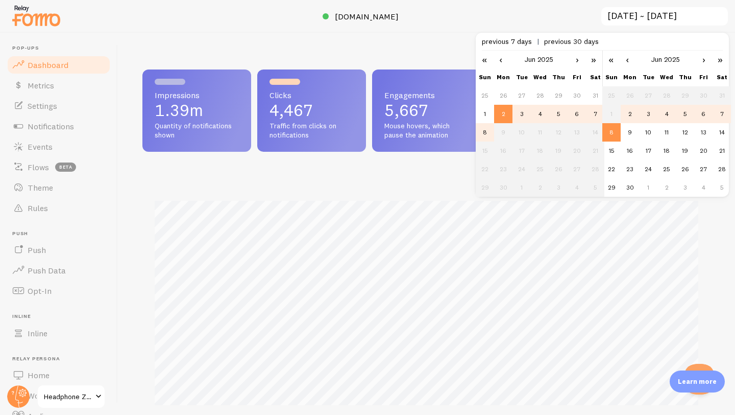
drag, startPoint x: 148, startPoint y: 103, endPoint x: 309, endPoint y: 129, distance: 163.9
click at [309, 129] on div "Impressions 1.39m Quantity of notifications shown Clicks 4,467 Traffic from cli…" at bounding box center [426, 110] width 568 height 82
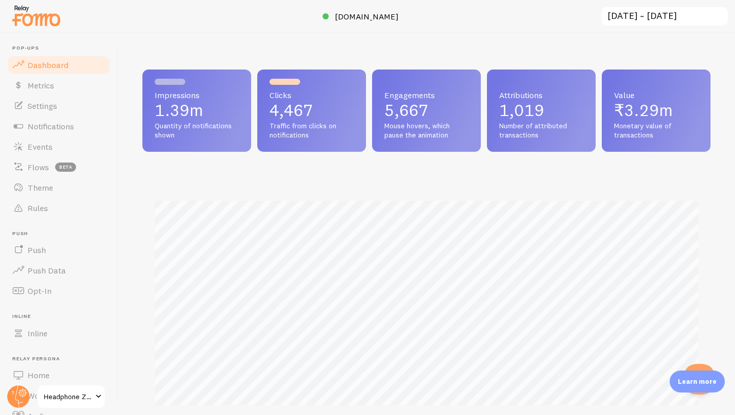
click at [639, 14] on input "[DATE] ~ [DATE]" at bounding box center [664, 16] width 129 height 21
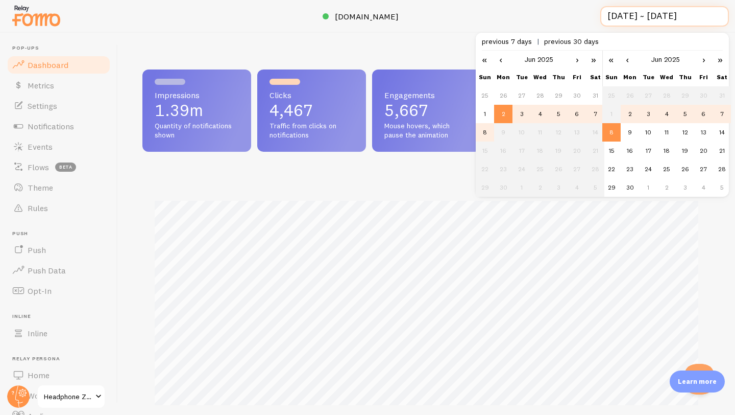
scroll to position [0, 3]
click at [631, 131] on td "9" at bounding box center [630, 132] width 18 height 18
click at [504, 129] on td "9" at bounding box center [503, 132] width 18 height 18
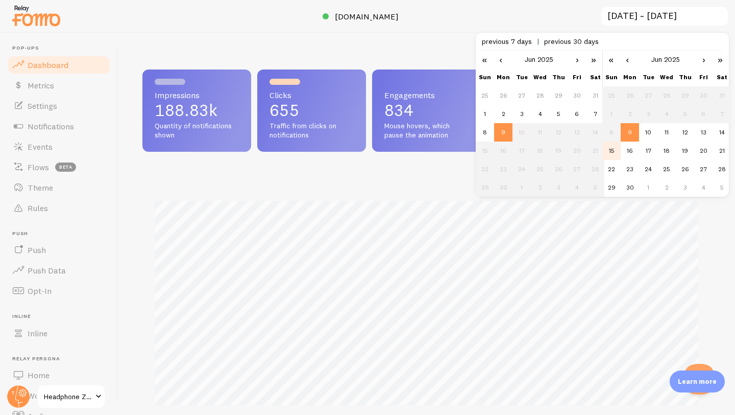
click at [614, 151] on td "15" at bounding box center [611, 150] width 18 height 18
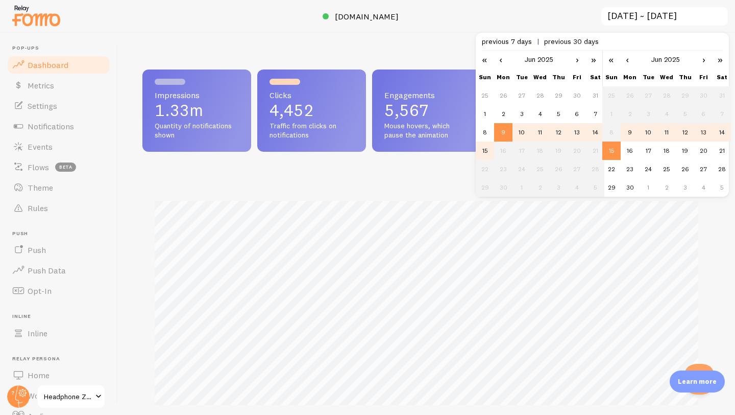
drag, startPoint x: 138, startPoint y: 102, endPoint x: 315, endPoint y: 130, distance: 178.4
click at [316, 130] on div "Impressions 1.33m Quantity of notifications shown Clicks 4,452 Traffic from cli…" at bounding box center [426, 224] width 617 height 382
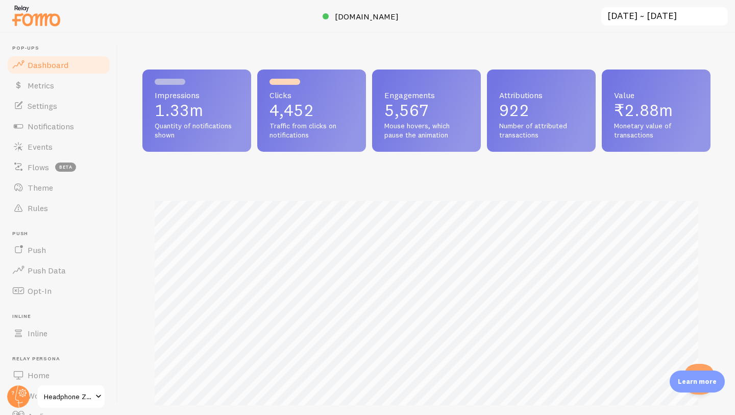
drag, startPoint x: 307, startPoint y: 150, endPoint x: 148, endPoint y: 105, distance: 165.5
click at [147, 106] on div "Impressions 1.33m Quantity of notifications shown Clicks 4,452 Traffic from cli…" at bounding box center [426, 110] width 568 height 82
click at [664, 18] on input "[DATE] ~ [DATE]" at bounding box center [664, 16] width 129 height 21
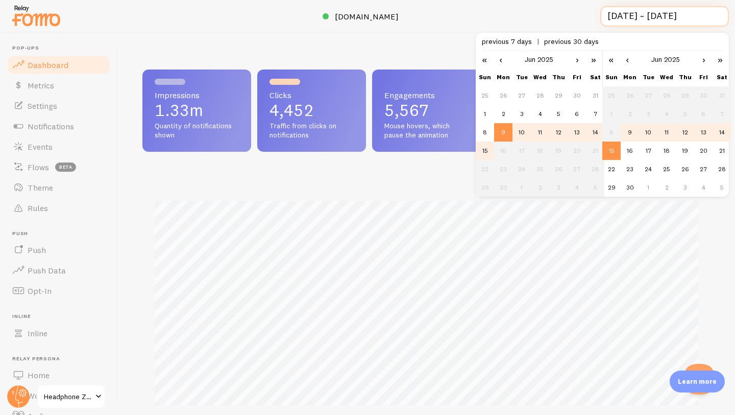
scroll to position [0, 1]
click at [628, 154] on td "16" at bounding box center [630, 150] width 18 height 18
click at [501, 151] on td "16" at bounding box center [503, 150] width 18 height 18
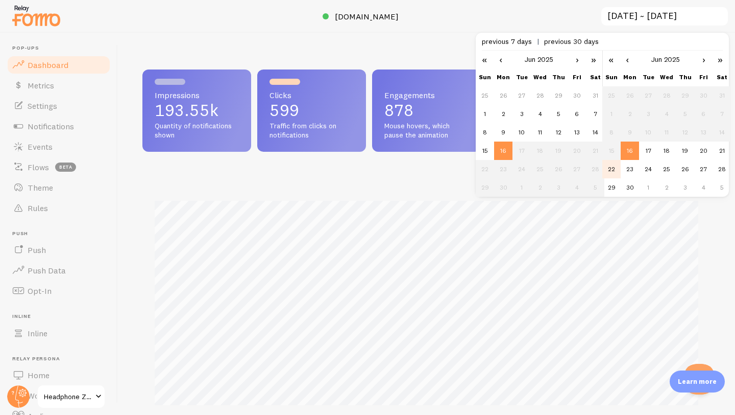
click at [613, 167] on td "22" at bounding box center [611, 169] width 18 height 18
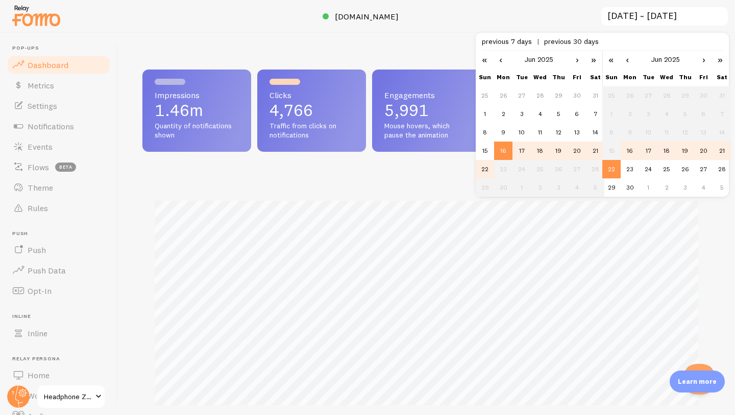
drag, startPoint x: 124, startPoint y: 107, endPoint x: 349, endPoint y: 152, distance: 229.5
click at [352, 152] on div "Impressions 1.46m Quantity of notifications shown Clicks 4,766 Traffic from cli…" at bounding box center [426, 224] width 617 height 382
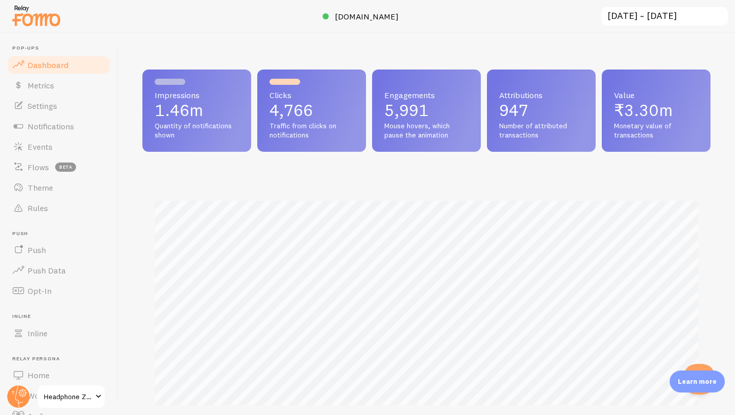
click at [691, 23] on input "[DATE] ~ [DATE]" at bounding box center [664, 16] width 129 height 21
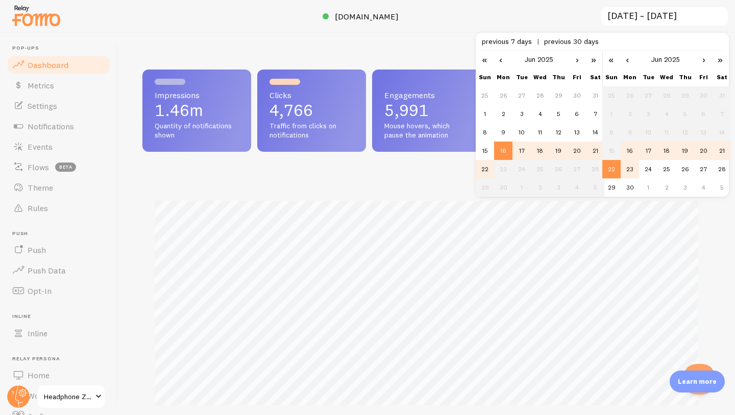
click at [621, 166] on td "23" at bounding box center [630, 169] width 18 height 18
click at [502, 171] on td "23" at bounding box center [503, 169] width 18 height 18
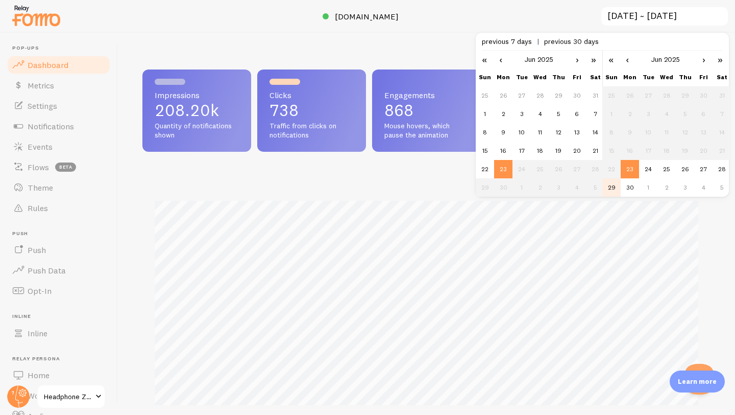
click at [613, 189] on td "29" at bounding box center [611, 187] width 18 height 18
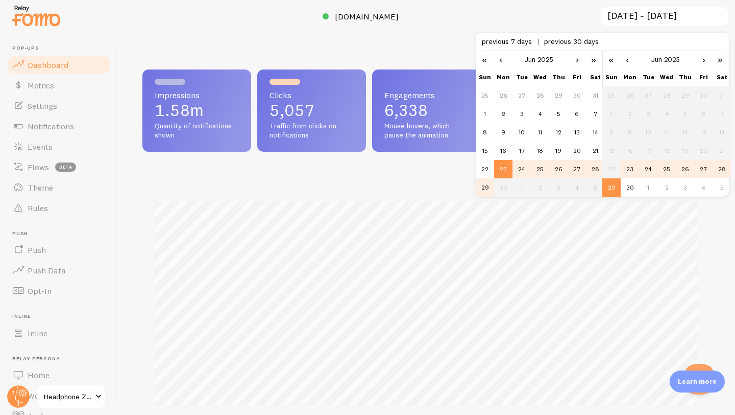
drag, startPoint x: 149, startPoint y: 102, endPoint x: 365, endPoint y: 131, distance: 217.9
click at [365, 131] on div "Impressions 1.58m Quantity of notifications shown Clicks 5,057 Traffic from cli…" at bounding box center [426, 110] width 568 height 82
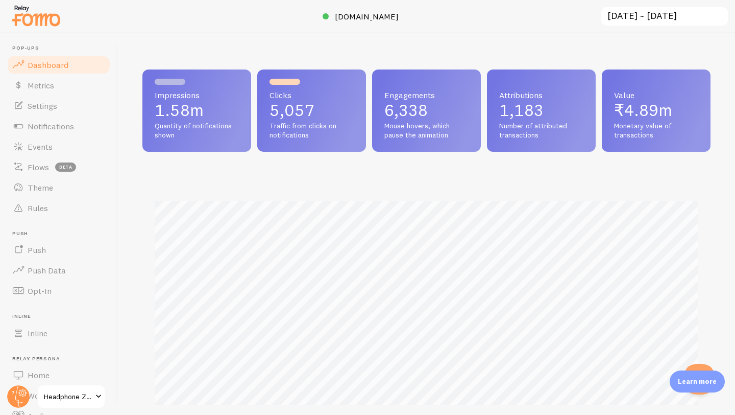
click at [649, 19] on input "[DATE] ~ [DATE]" at bounding box center [664, 16] width 129 height 21
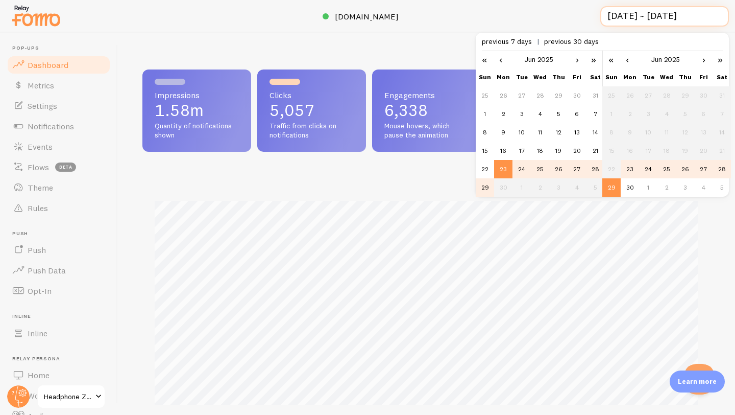
scroll to position [0, 1]
click at [632, 186] on td "30" at bounding box center [630, 187] width 18 height 18
click at [505, 188] on td "30" at bounding box center [503, 187] width 18 height 18
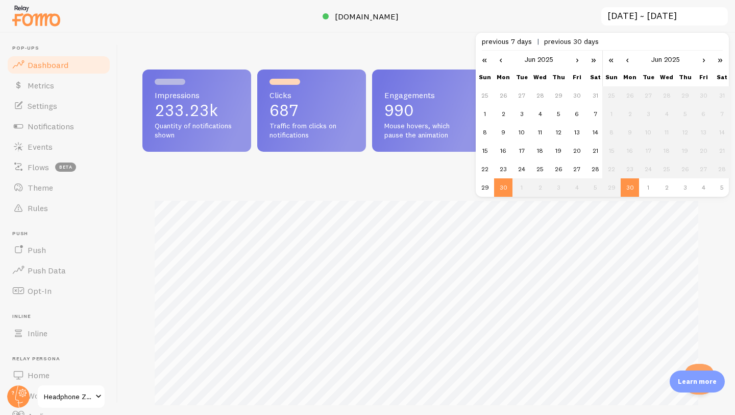
click at [704, 61] on link "›" at bounding box center [703, 59] width 15 height 17
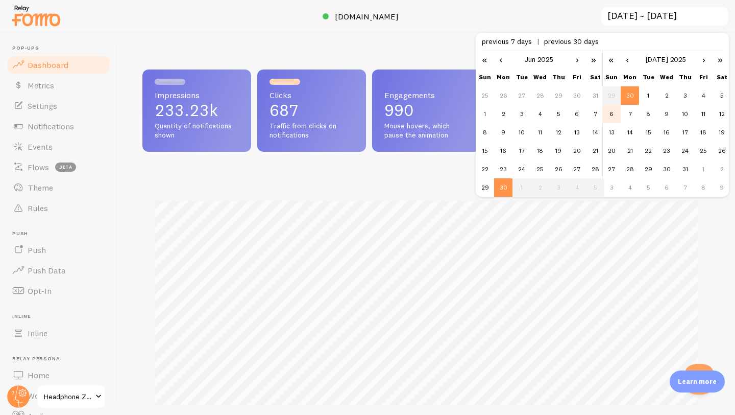
click at [617, 110] on td "6" at bounding box center [611, 114] width 18 height 18
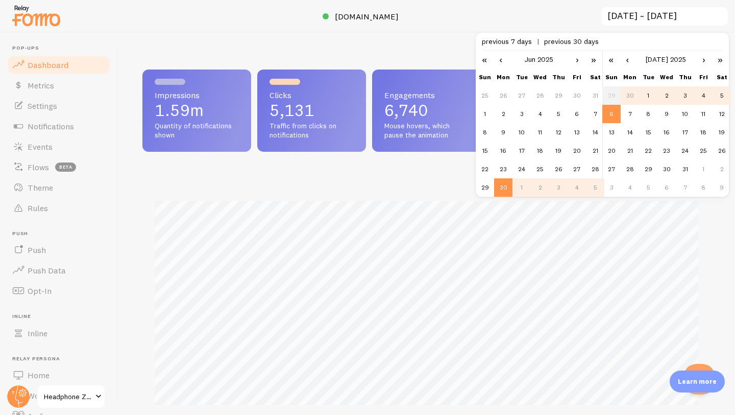
click at [145, 89] on div "Impressions 1.59m Quantity of notifications shown" at bounding box center [196, 110] width 109 height 82
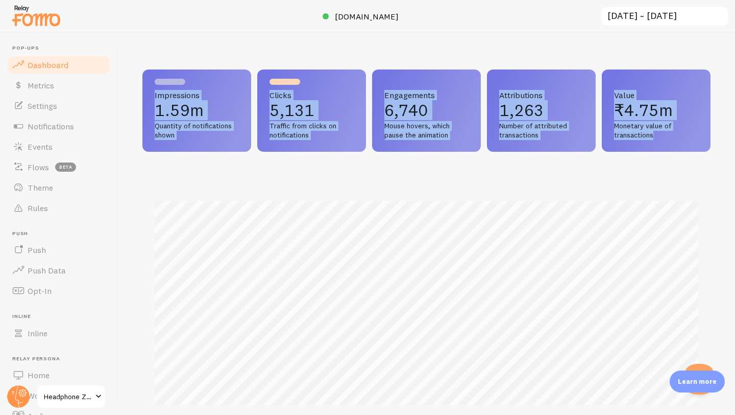
drag, startPoint x: 335, startPoint y: 158, endPoint x: 161, endPoint y: 86, distance: 188.4
click at [159, 86] on div "Impressions 1.59m Quantity of notifications shown Clicks 5,131 Traffic from cli…" at bounding box center [426, 256] width 568 height 375
click at [306, 177] on div "Impressions Clicks" at bounding box center [426, 310] width 568 height 269
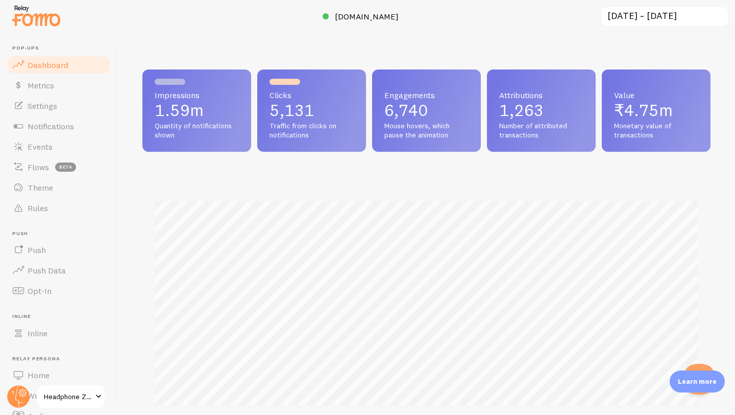
click at [158, 108] on p "1.59m" at bounding box center [197, 110] width 84 height 16
drag, startPoint x: 158, startPoint y: 108, endPoint x: 299, endPoint y: 112, distance: 141.5
click at [299, 112] on div "Impressions 1.59m Quantity of notifications shown Clicks 5,131 Traffic from cli…" at bounding box center [426, 110] width 568 height 82
click at [648, 21] on input "[DATE] ~ [DATE]" at bounding box center [664, 16] width 129 height 21
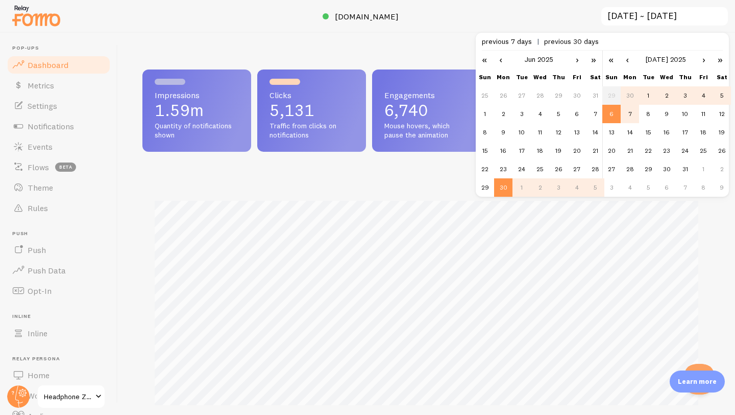
click at [632, 115] on td "7" at bounding box center [630, 114] width 18 height 18
click at [632, 120] on td "7" at bounding box center [630, 114] width 18 height 18
click at [579, 61] on link "›" at bounding box center [577, 59] width 15 height 17
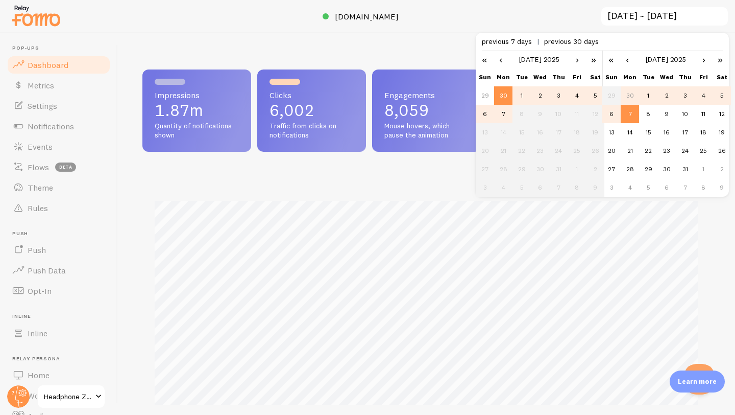
click at [504, 112] on td "7" at bounding box center [503, 114] width 18 height 18
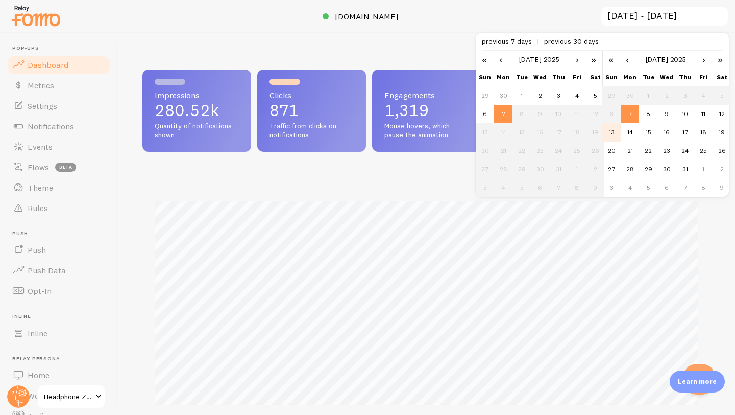
click at [611, 129] on td "13" at bounding box center [611, 132] width 18 height 18
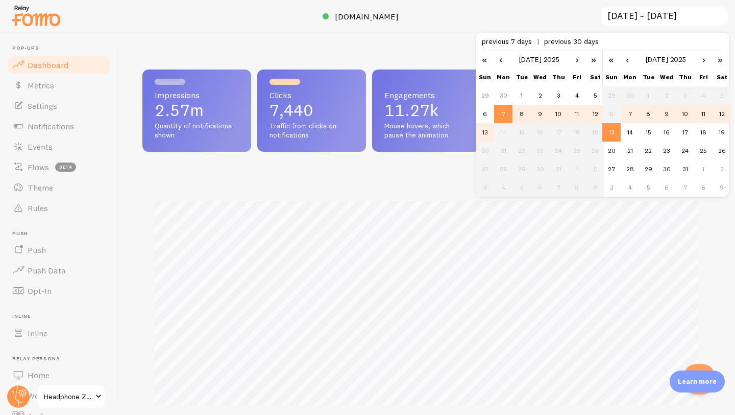
click at [326, 58] on div "Impressions 2.57m Quantity of notifications shown Clicks 7,440 Traffic from cli…" at bounding box center [426, 224] width 617 height 382
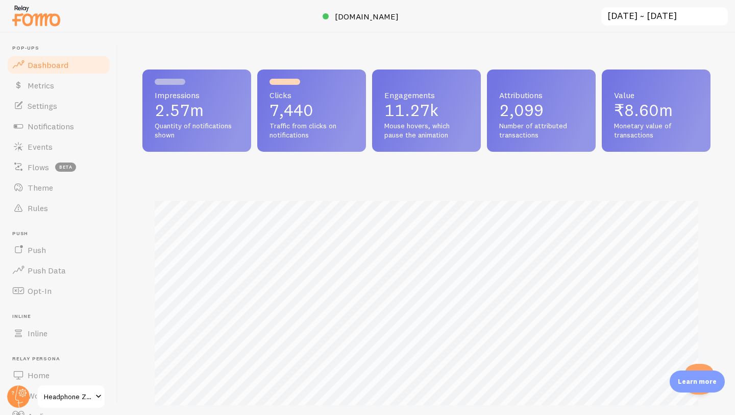
drag, startPoint x: 153, startPoint y: 105, endPoint x: 333, endPoint y: 147, distance: 185.5
click at [333, 149] on div "Impressions 2.57m Quantity of notifications shown Clicks 7,440 Traffic from cli…" at bounding box center [426, 110] width 568 height 82
click at [311, 110] on p "7,440" at bounding box center [312, 110] width 84 height 16
click at [630, 23] on input "[DATE] ~ [DATE]" at bounding box center [664, 16] width 129 height 21
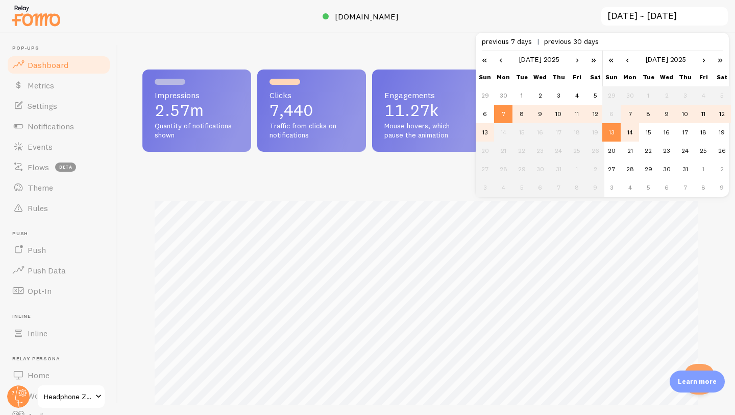
click at [634, 136] on td "14" at bounding box center [630, 132] width 18 height 18
click at [502, 132] on td "14" at bounding box center [503, 132] width 18 height 18
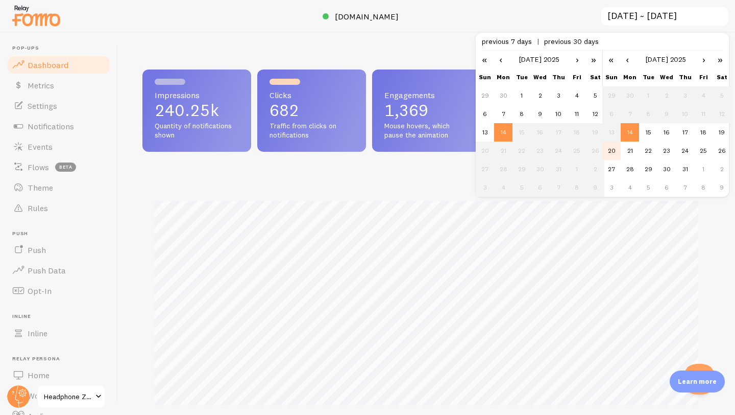
click at [610, 151] on td "20" at bounding box center [611, 150] width 18 height 18
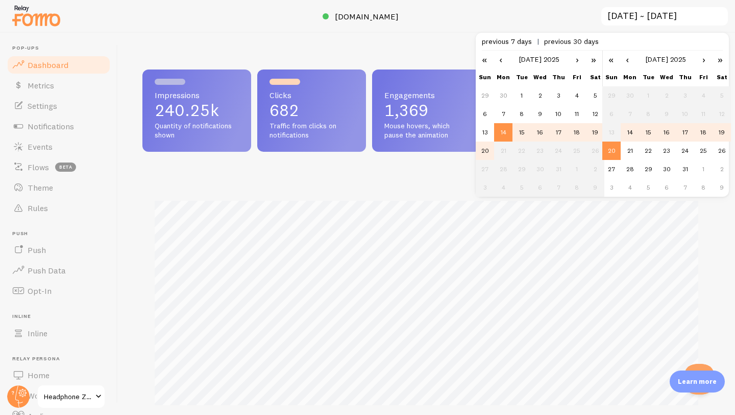
drag, startPoint x: 151, startPoint y: 101, endPoint x: 346, endPoint y: 118, distance: 195.8
click at [349, 121] on div "Impressions 240.25k Quantity of notifications shown Clicks 682 Traffic from cli…" at bounding box center [426, 110] width 568 height 82
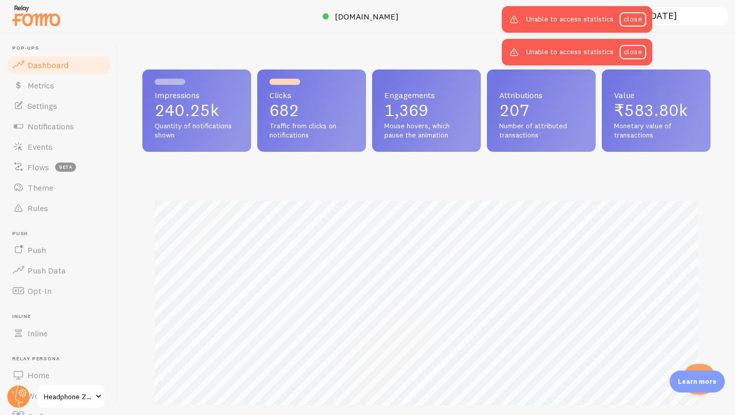
click at [689, 18] on input "[DATE] ~ [DATE]" at bounding box center [664, 16] width 129 height 21
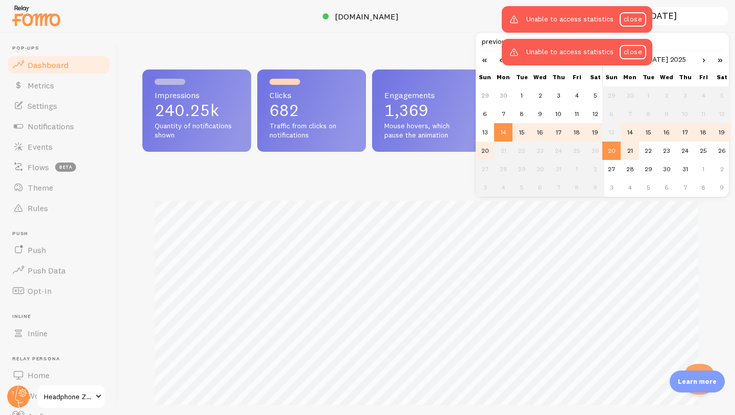
click at [625, 153] on td "21" at bounding box center [630, 150] width 18 height 18
click at [502, 153] on td "21" at bounding box center [503, 150] width 18 height 18
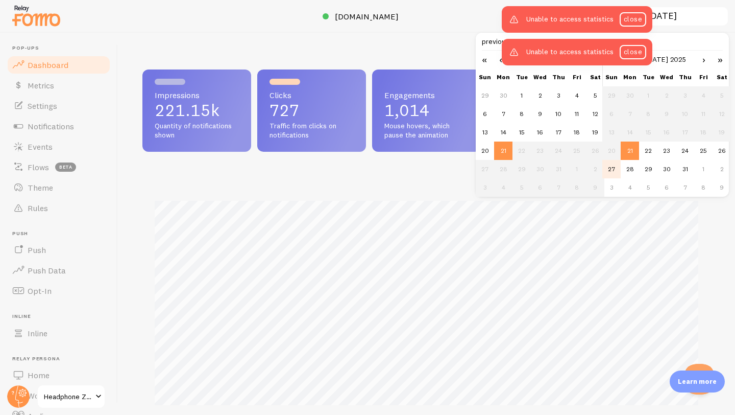
click at [608, 165] on td "27" at bounding box center [611, 169] width 18 height 18
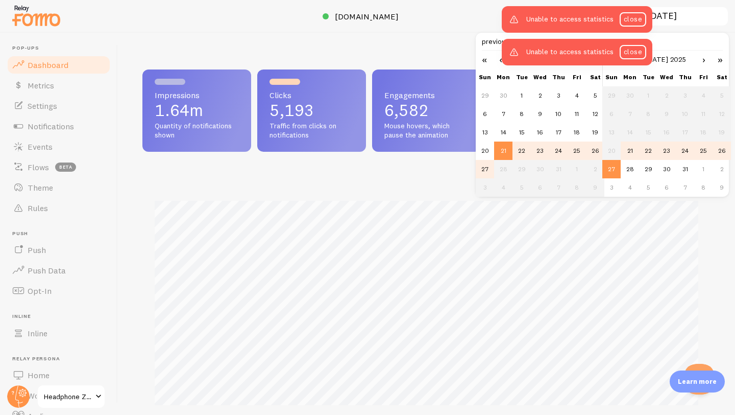
drag, startPoint x: 144, startPoint y: 105, endPoint x: 344, endPoint y: 133, distance: 201.6
click at [345, 133] on div "Impressions 1.64m Quantity of notifications shown Clicks 5,193 Traffic from cli…" at bounding box center [426, 110] width 568 height 82
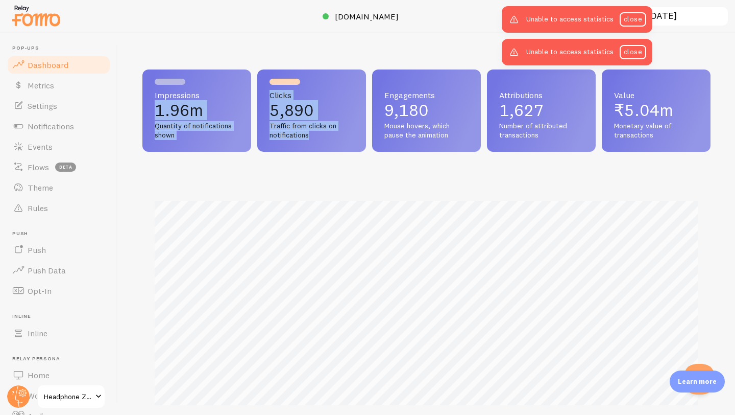
click at [678, 15] on input "[DATE] ~ [DATE]" at bounding box center [664, 16] width 129 height 21
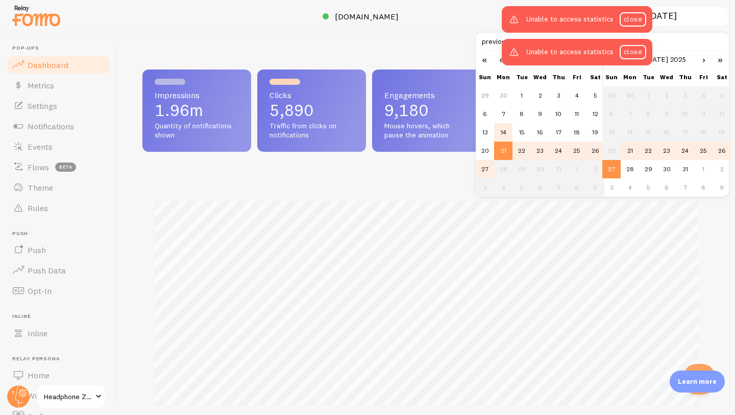
click at [500, 133] on td "14" at bounding box center [503, 132] width 18 height 18
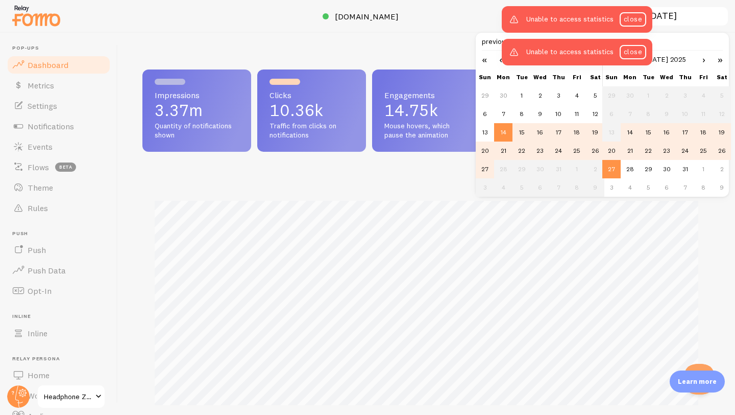
click at [608, 148] on td "20" at bounding box center [611, 150] width 18 height 18
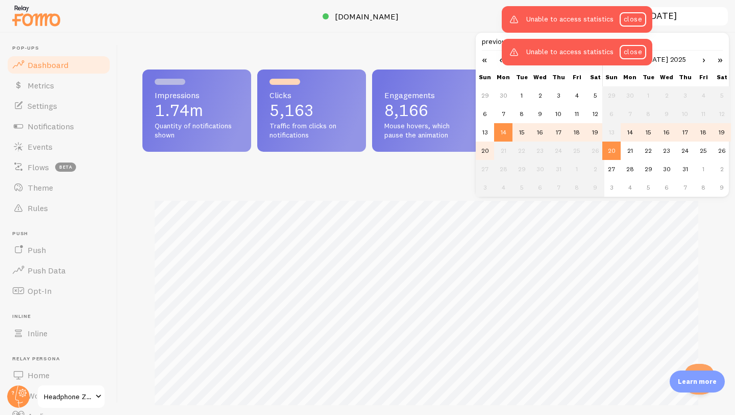
click at [504, 172] on td "28" at bounding box center [503, 169] width 18 height 18
click at [630, 174] on td "28" at bounding box center [630, 169] width 18 height 18
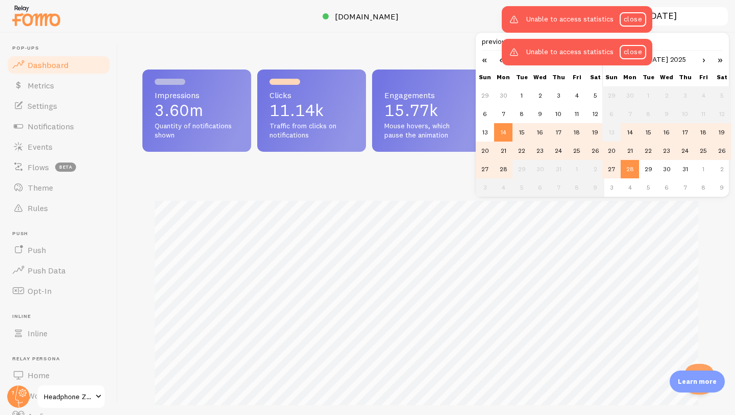
click at [503, 170] on td "28" at bounding box center [503, 169] width 18 height 18
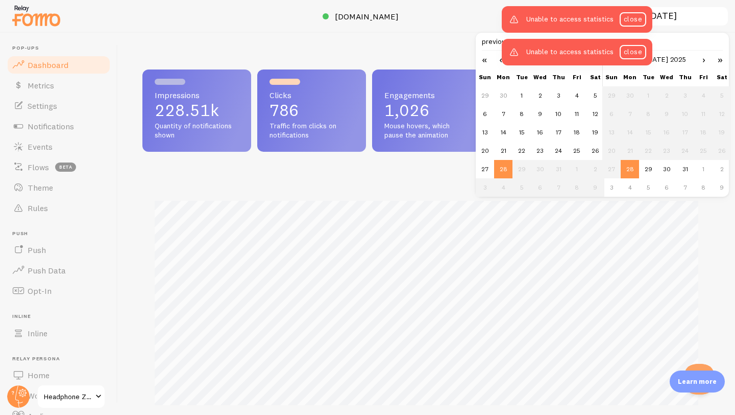
click at [703, 60] on link "›" at bounding box center [703, 59] width 15 height 17
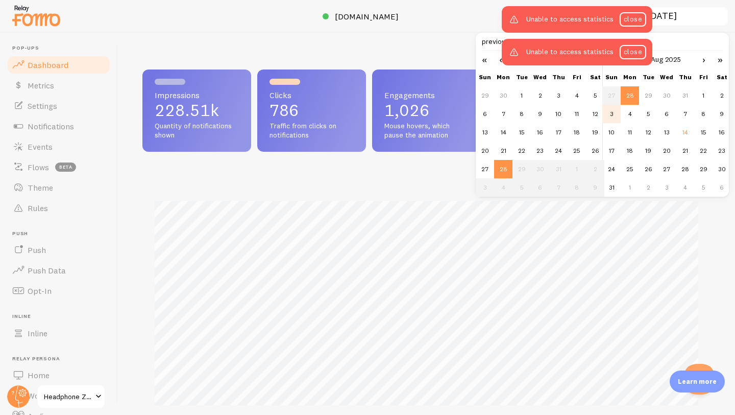
click at [616, 112] on td "3" at bounding box center [611, 114] width 18 height 18
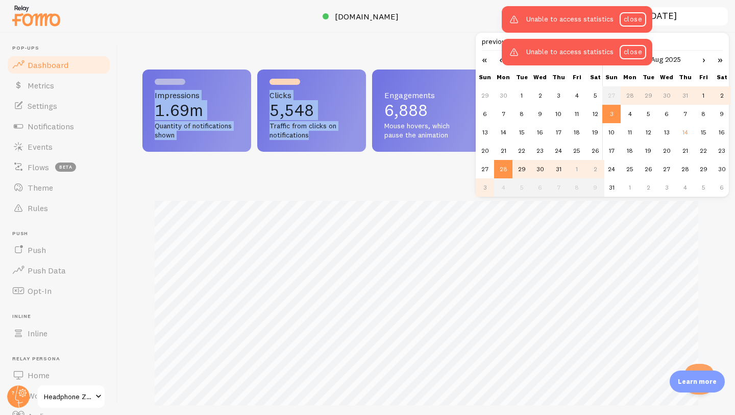
drag, startPoint x: 339, startPoint y: 144, endPoint x: 123, endPoint y: 77, distance: 225.6
click at [123, 78] on div "Impressions 1.69m Quantity of notifications shown Clicks 5,548 Traffic from cli…" at bounding box center [426, 224] width 617 height 382
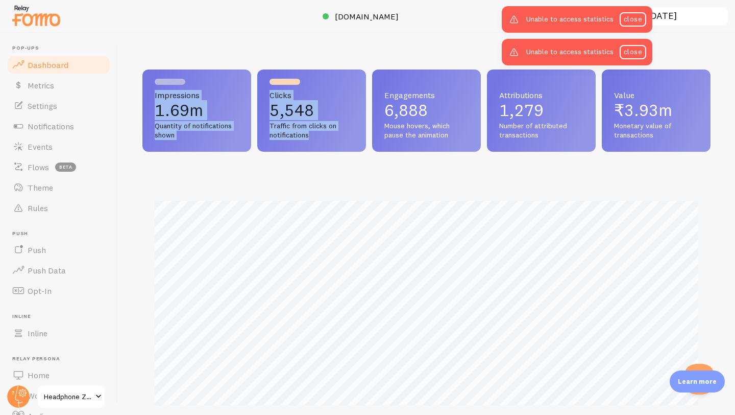
click at [694, 20] on input "[DATE] ~ [DATE]" at bounding box center [664, 16] width 129 height 21
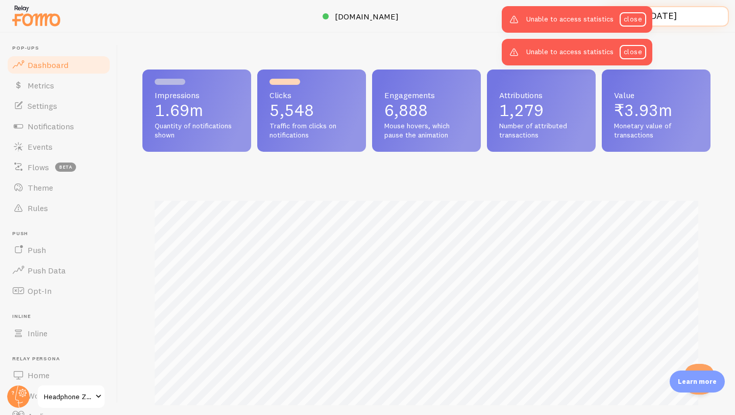
scroll to position [0, 1]
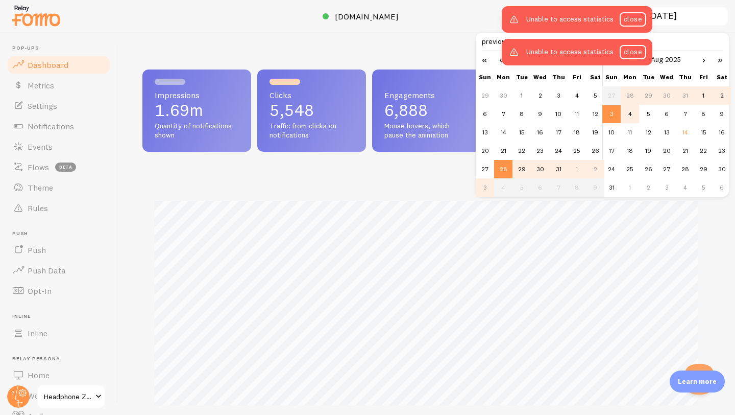
click at [634, 117] on td "4" at bounding box center [630, 114] width 18 height 18
click at [636, 51] on link "close" at bounding box center [633, 52] width 27 height 14
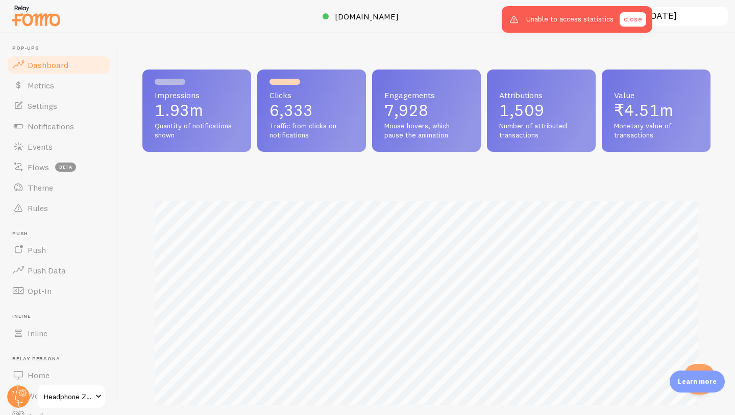
click at [633, 21] on link "close" at bounding box center [633, 19] width 27 height 14
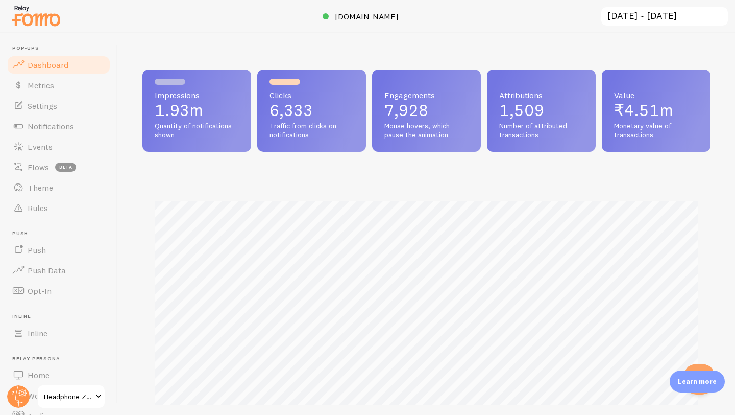
click at [655, 14] on input "[DATE] ~ [DATE]" at bounding box center [664, 16] width 129 height 21
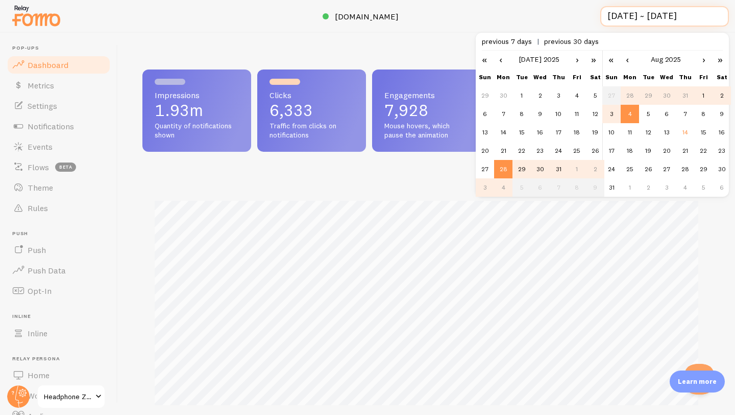
scroll to position [0, 2]
click at [577, 60] on link "›" at bounding box center [577, 59] width 15 height 17
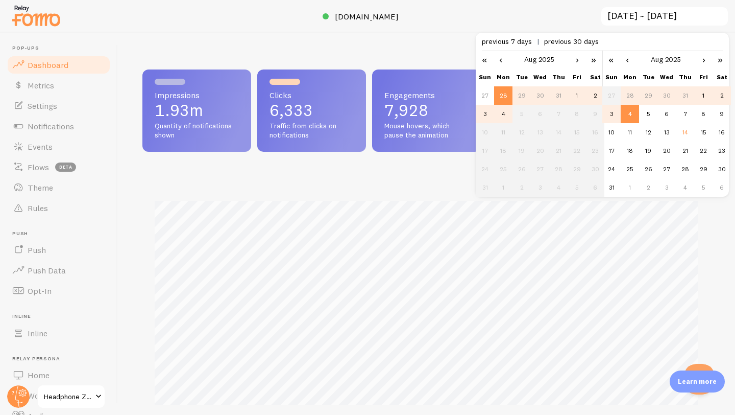
click at [502, 110] on td "4" at bounding box center [503, 114] width 18 height 18
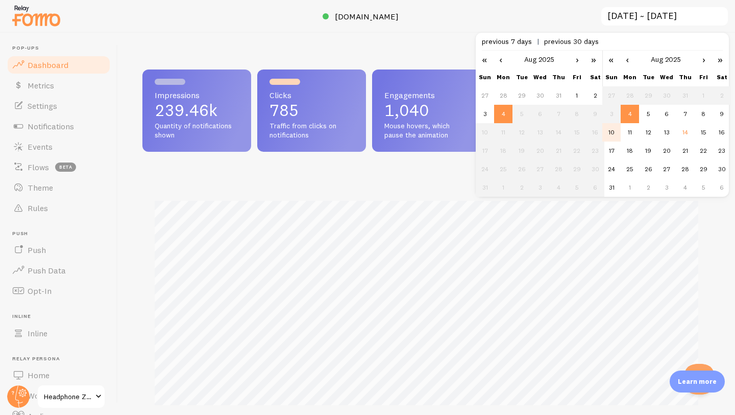
scroll to position [268, 568]
click at [612, 131] on td "10" at bounding box center [611, 132] width 18 height 18
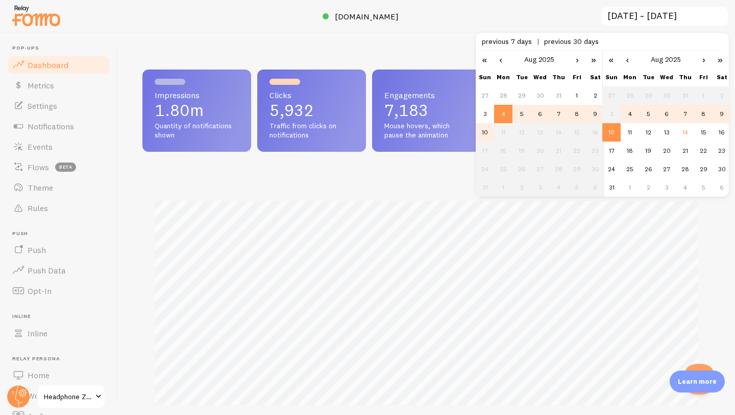
drag, startPoint x: 147, startPoint y: 103, endPoint x: 348, endPoint y: 130, distance: 202.5
click at [351, 131] on div "Impressions 1.80m Quantity of notifications shown Clicks 5,932 Traffic from cli…" at bounding box center [426, 110] width 568 height 82
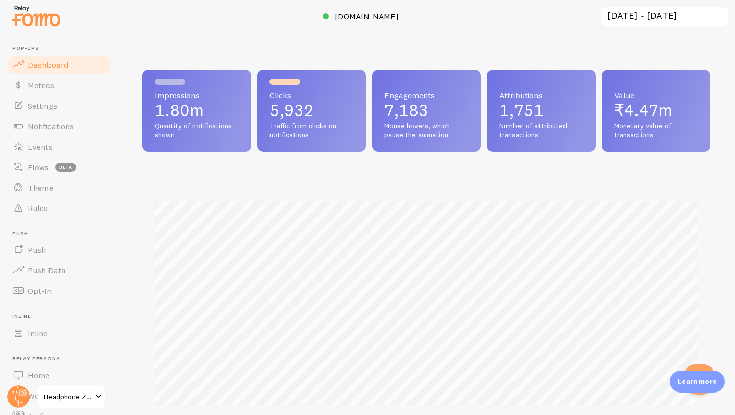
click at [693, 21] on input "[DATE] ~ [DATE]" at bounding box center [664, 16] width 129 height 21
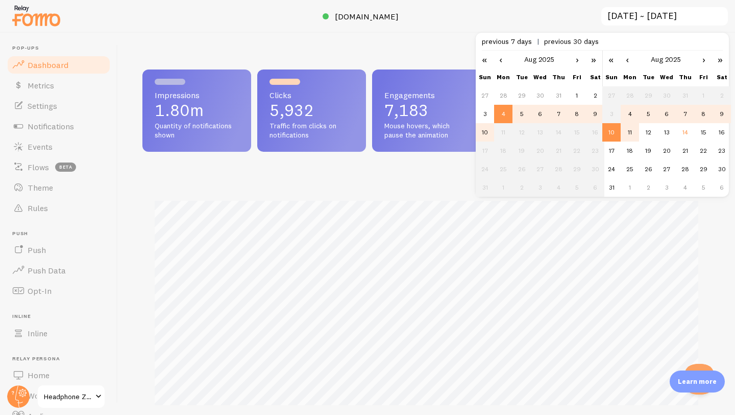
click at [632, 132] on td "11" at bounding box center [630, 132] width 18 height 18
click at [508, 131] on td "11" at bounding box center [503, 132] width 18 height 18
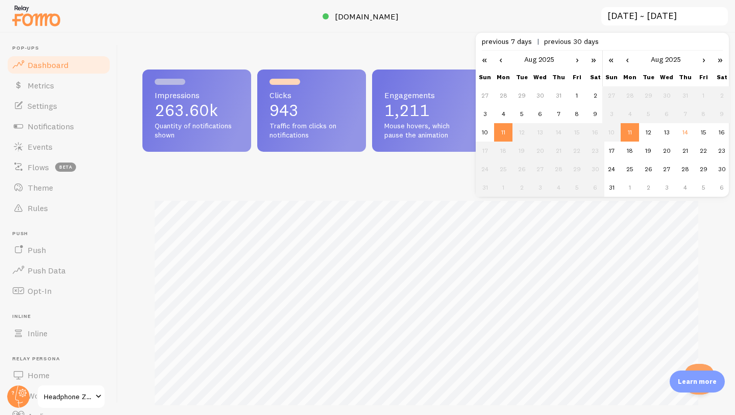
click at [706, 64] on link "›" at bounding box center [703, 59] width 15 height 17
click at [630, 58] on link "‹" at bounding box center [627, 59] width 15 height 17
click at [611, 147] on td "17" at bounding box center [611, 150] width 18 height 18
type input "[DATE] ~ [DATE]"
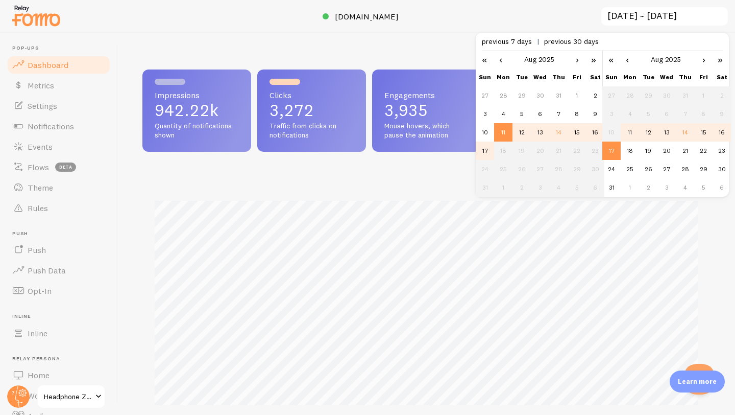
click at [419, 46] on div "Impressions 942.22k Quantity of notifications shown Clicks 3,272 Traffic from c…" at bounding box center [426, 224] width 617 height 382
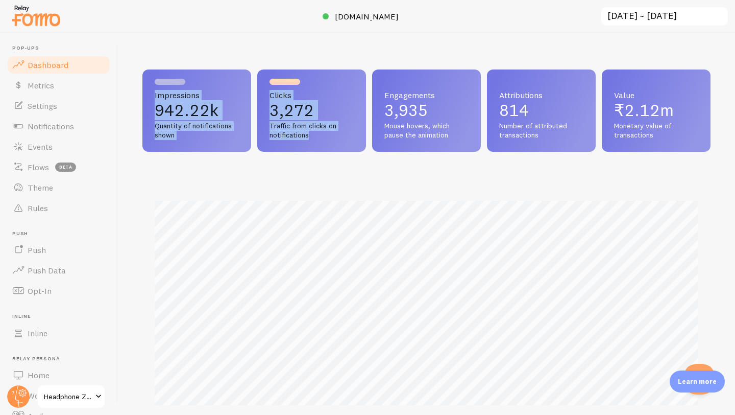
drag, startPoint x: 334, startPoint y: 148, endPoint x: 130, endPoint y: 80, distance: 215.6
click at [124, 84] on div "Impressions 942.22k Quantity of notifications shown Clicks 3,272 Traffic from c…" at bounding box center [426, 224] width 617 height 382
